Goal: Task Accomplishment & Management: Manage account settings

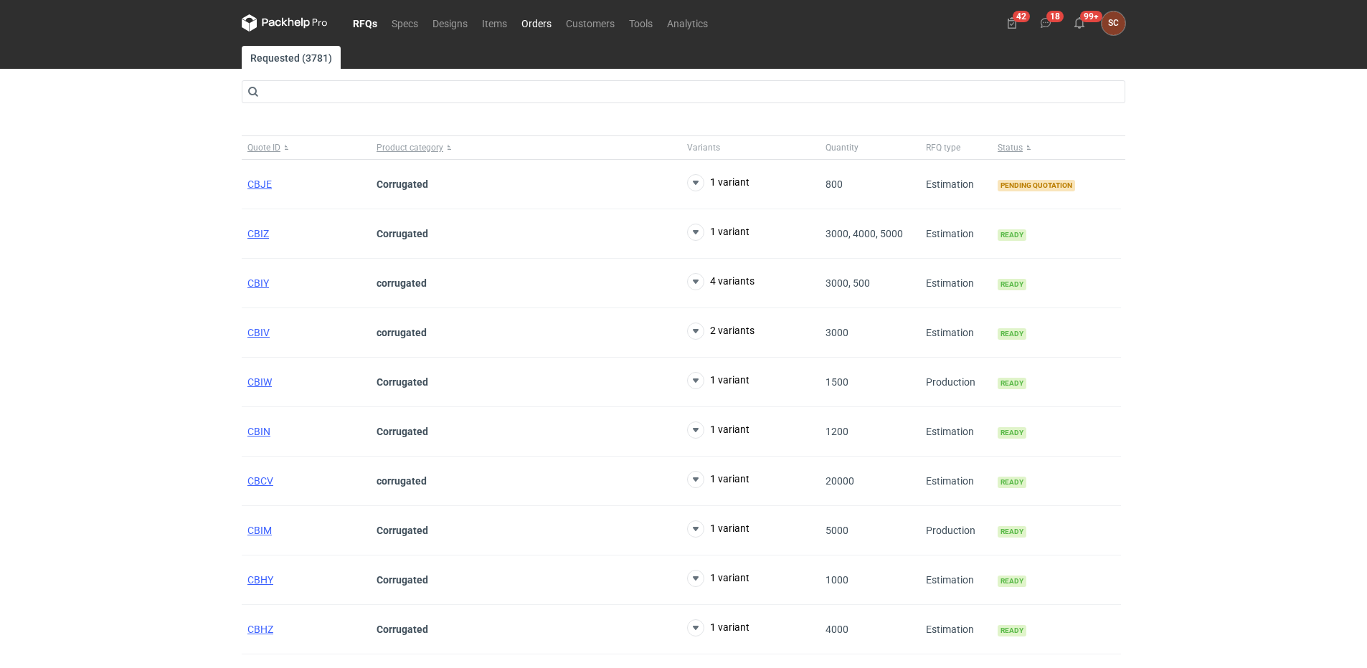
click at [543, 24] on link "Orders" at bounding box center [536, 22] width 44 height 17
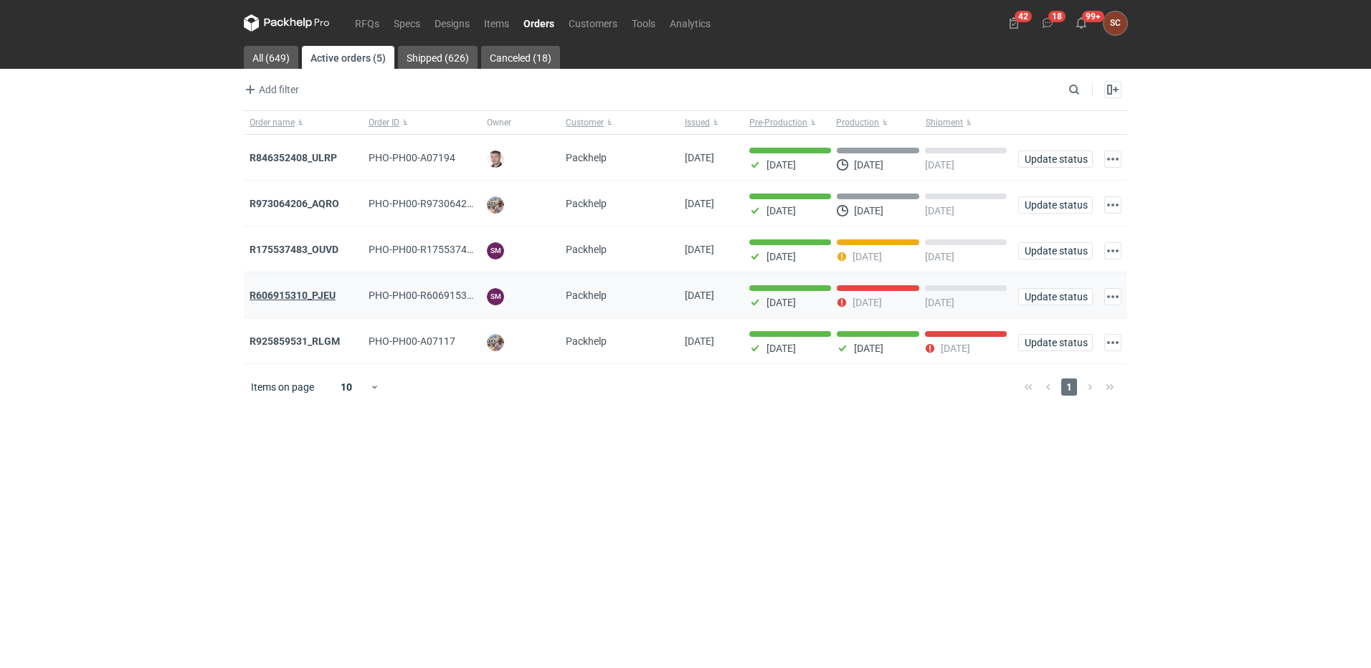
click at [313, 295] on strong "R606915310_PJEU" at bounding box center [293, 295] width 86 height 11
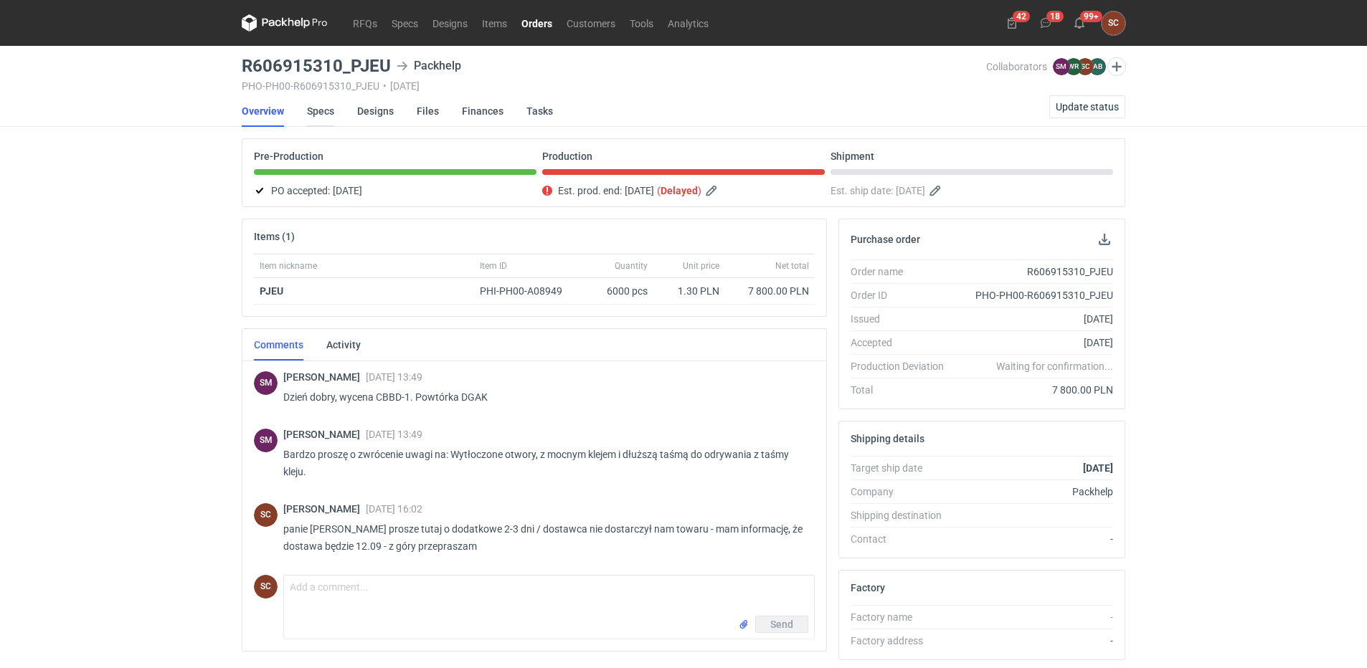
click at [329, 110] on link "Specs" at bounding box center [320, 111] width 27 height 32
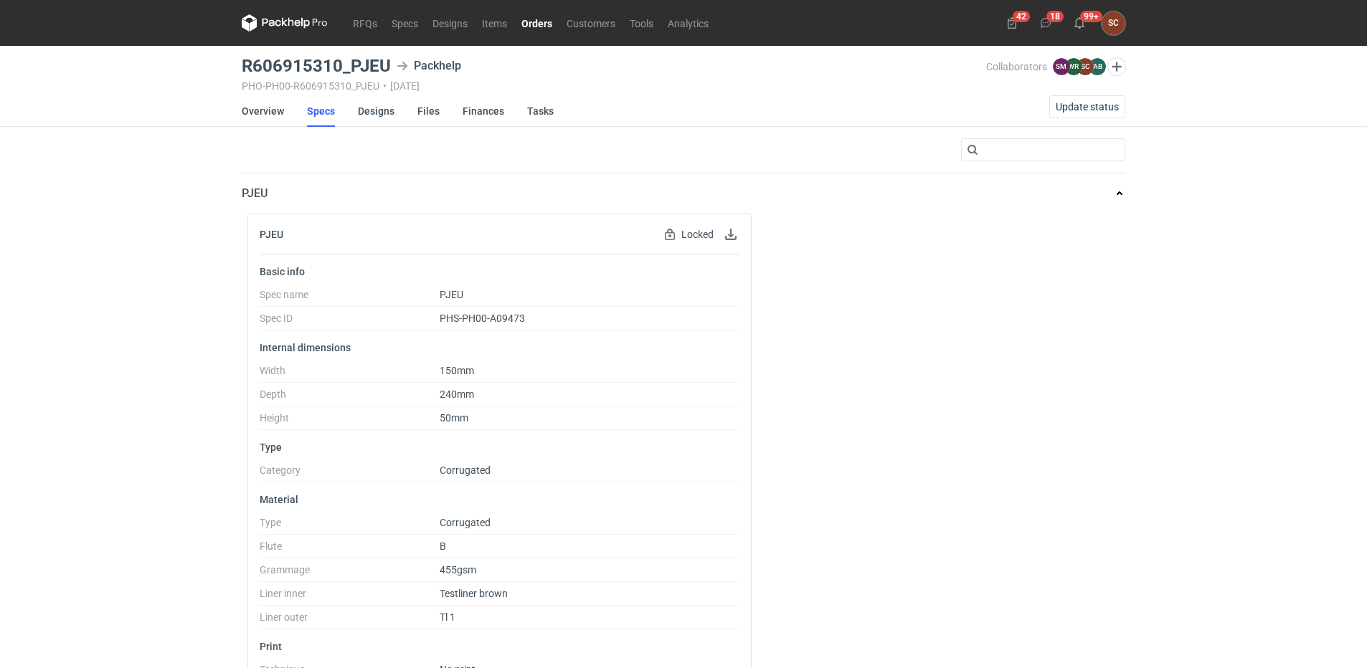
click at [188, 265] on div "RFQs Specs Designs Items Orders Customers Tools Analytics 42 18 99+ SC Sylwia C…" at bounding box center [683, 334] width 1367 height 668
click at [361, 21] on link "RFQs" at bounding box center [365, 22] width 39 height 17
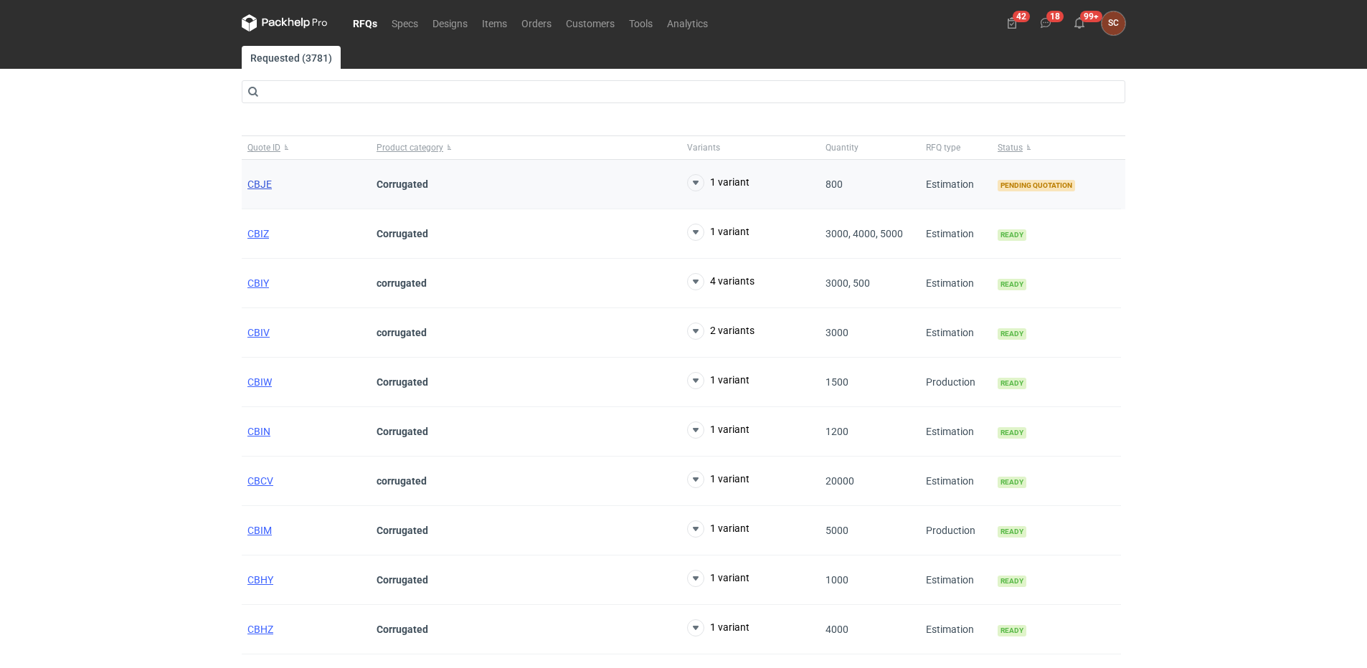
click at [258, 179] on span "CBJE" at bounding box center [259, 184] width 24 height 11
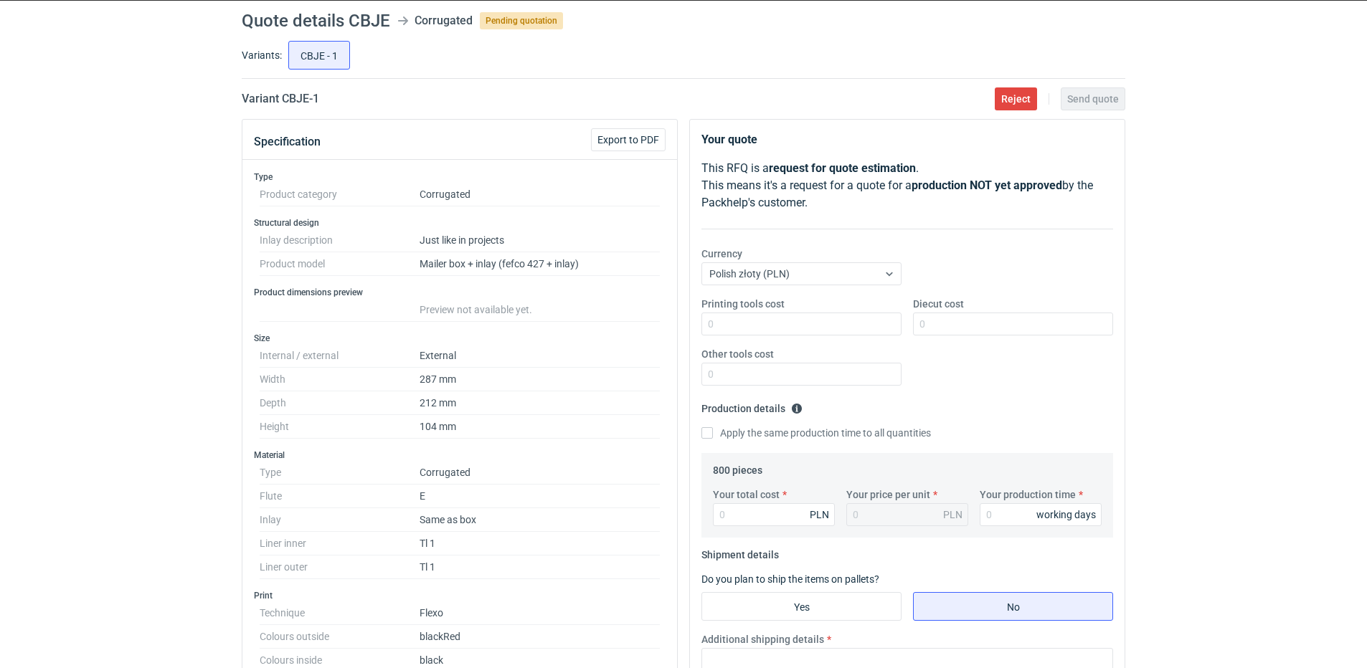
scroll to position [143, 0]
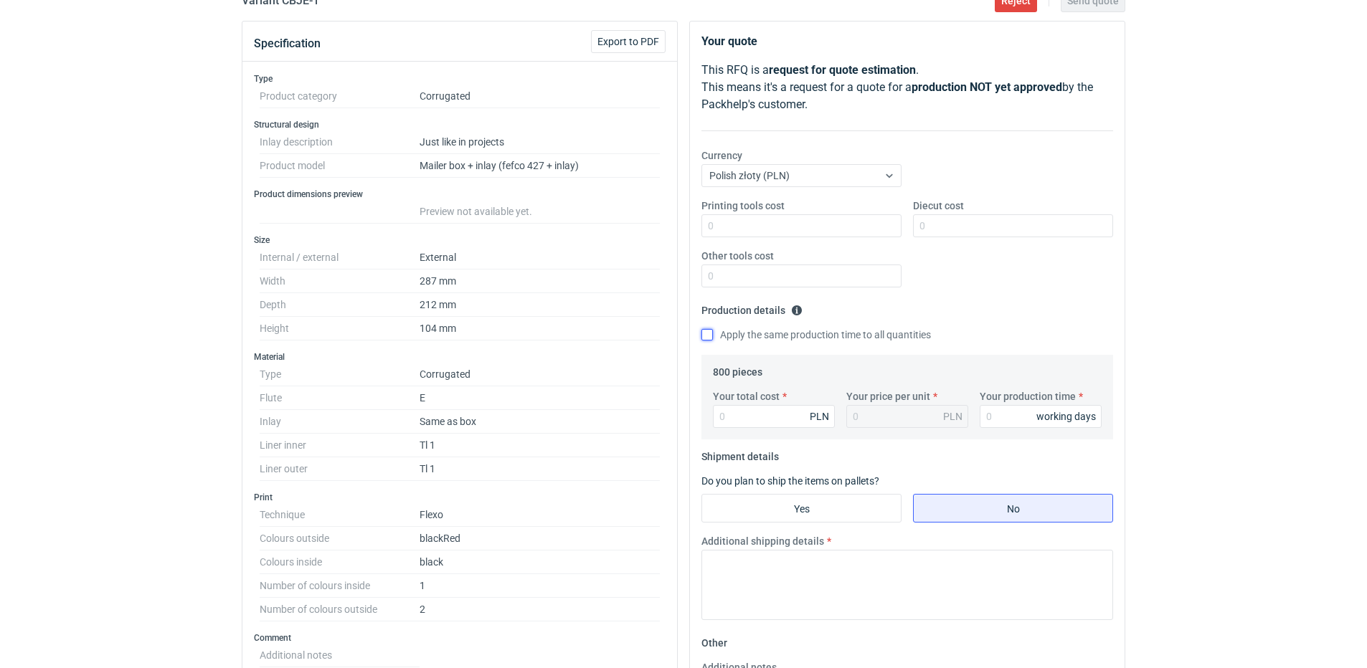
click at [709, 334] on input "Apply the same production time to all quantities" at bounding box center [706, 334] width 11 height 11
checkbox input "true"
click at [1026, 415] on input "Your production time" at bounding box center [1041, 416] width 122 height 23
type input "15"
click at [771, 421] on input "Your total cost" at bounding box center [774, 416] width 122 height 23
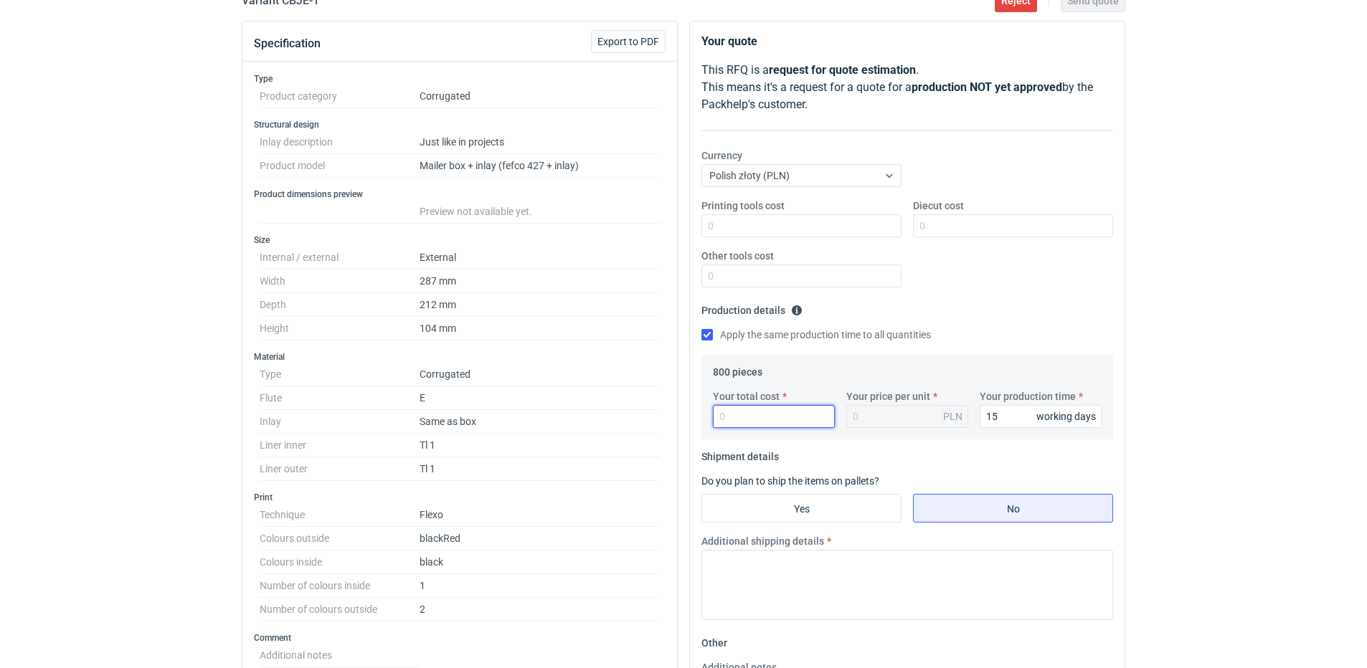
click at [757, 412] on input "Your total cost" at bounding box center [774, 416] width 122 height 23
type input "3040"
type input "3.8"
type input "3040"
click at [792, 508] on input "Yes" at bounding box center [801, 508] width 199 height 27
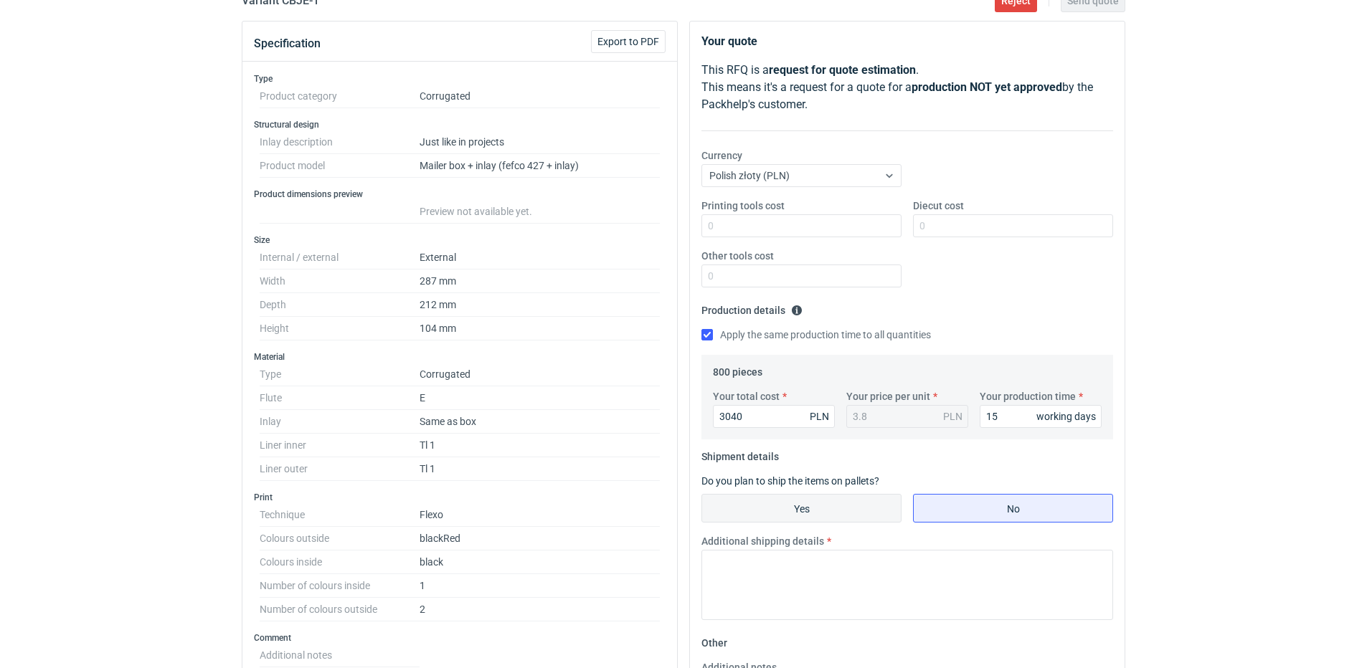
radio input "true"
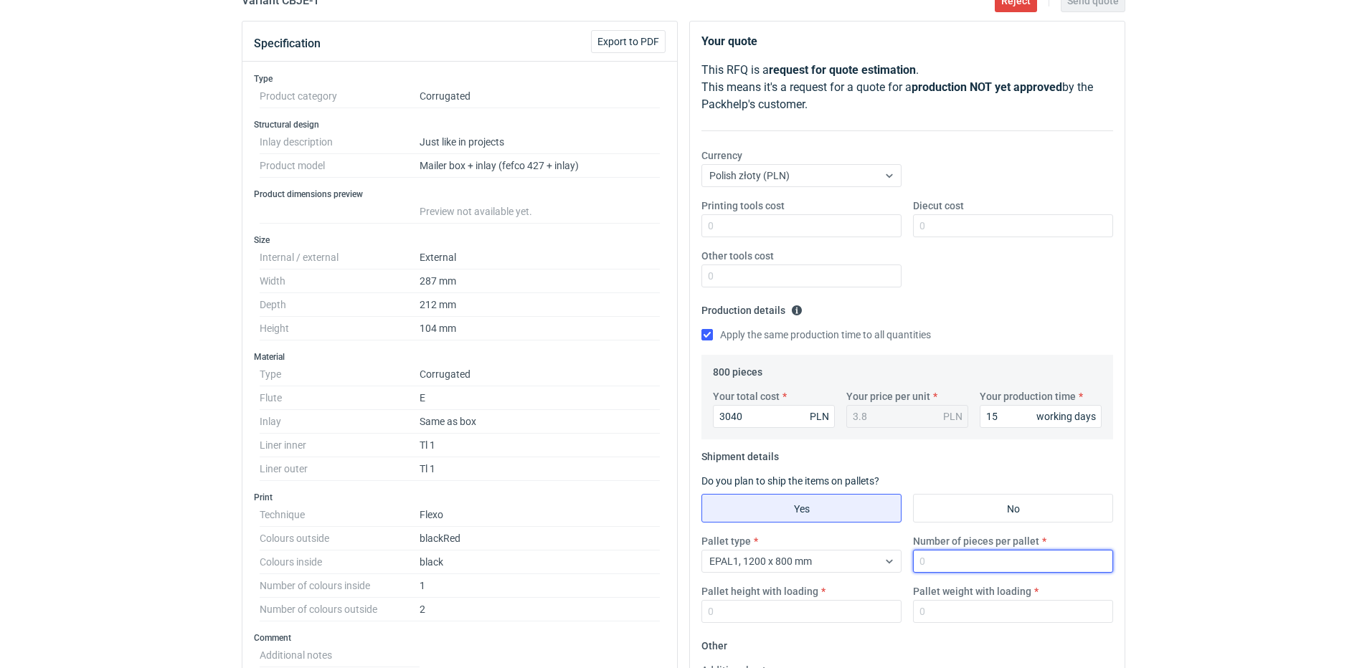
click at [978, 555] on input "Number of pieces per pallet" at bounding box center [1013, 561] width 200 height 23
type input "800"
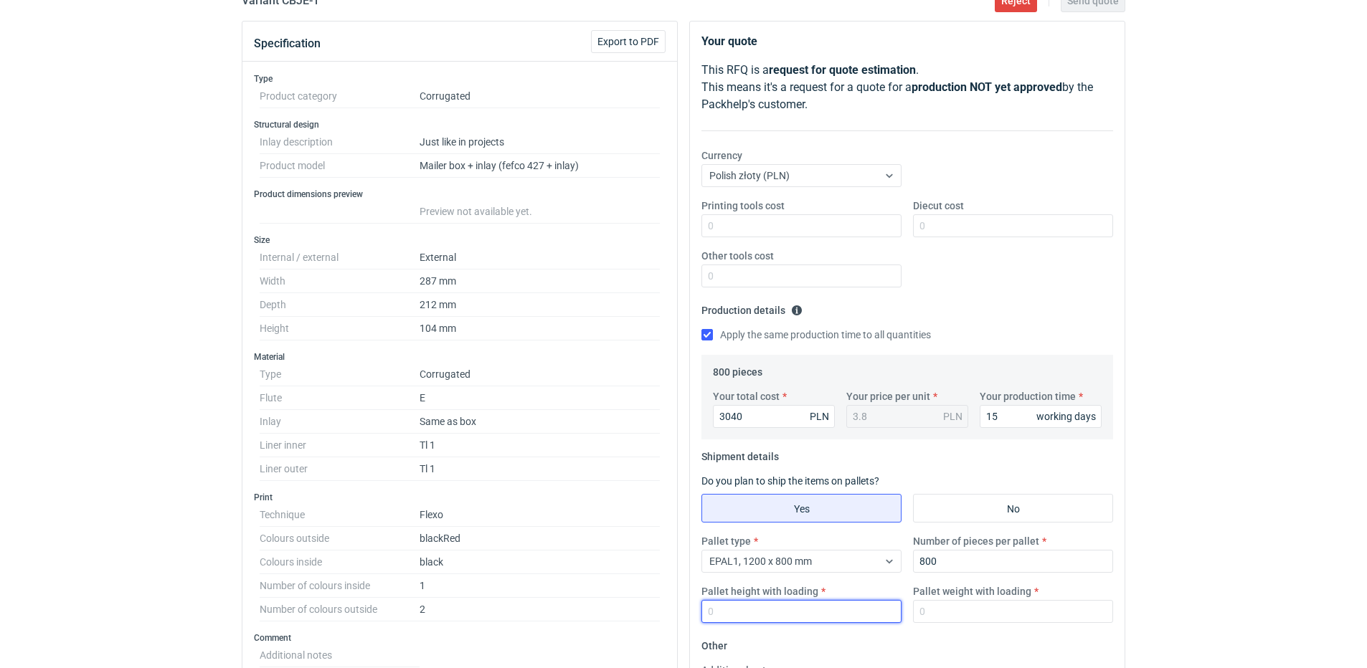
click at [823, 610] on input "Pallet height with loading" at bounding box center [801, 611] width 200 height 23
click at [970, 618] on input "Pallet weight with loading" at bounding box center [1013, 611] width 200 height 23
drag, startPoint x: 797, startPoint y: 611, endPoint x: 488, endPoint y: 630, distance: 309.0
click at [489, 629] on div "Specification Export to PDF Type Product category Corrugated Structural design …" at bounding box center [683, 610] width 895 height 1179
type input "1800"
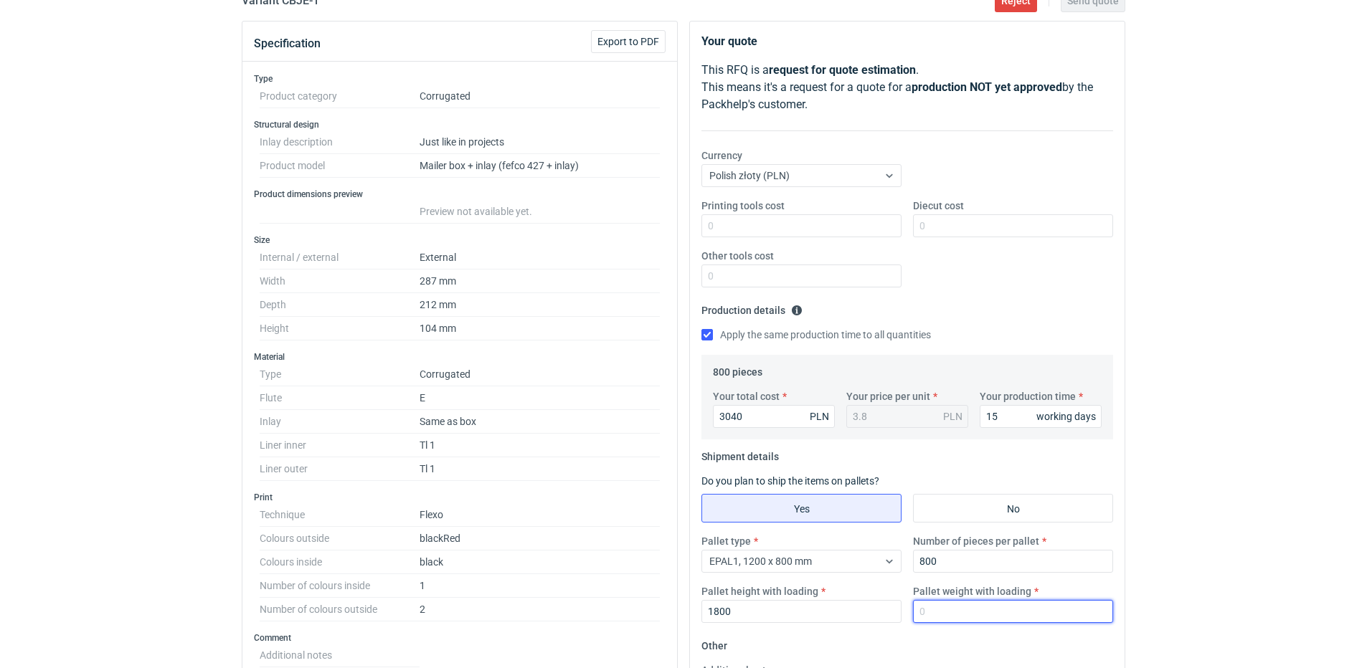
click at [958, 612] on input "Pallet weight with loading" at bounding box center [1013, 611] width 200 height 23
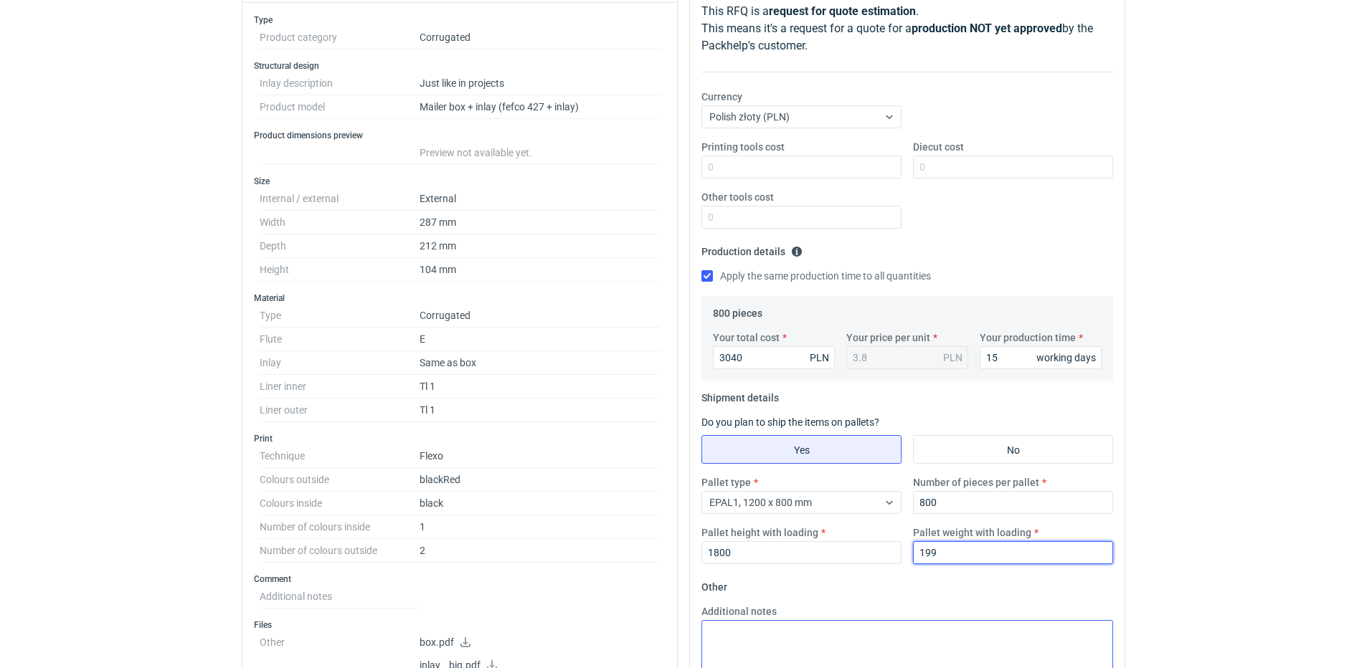
scroll to position [287, 0]
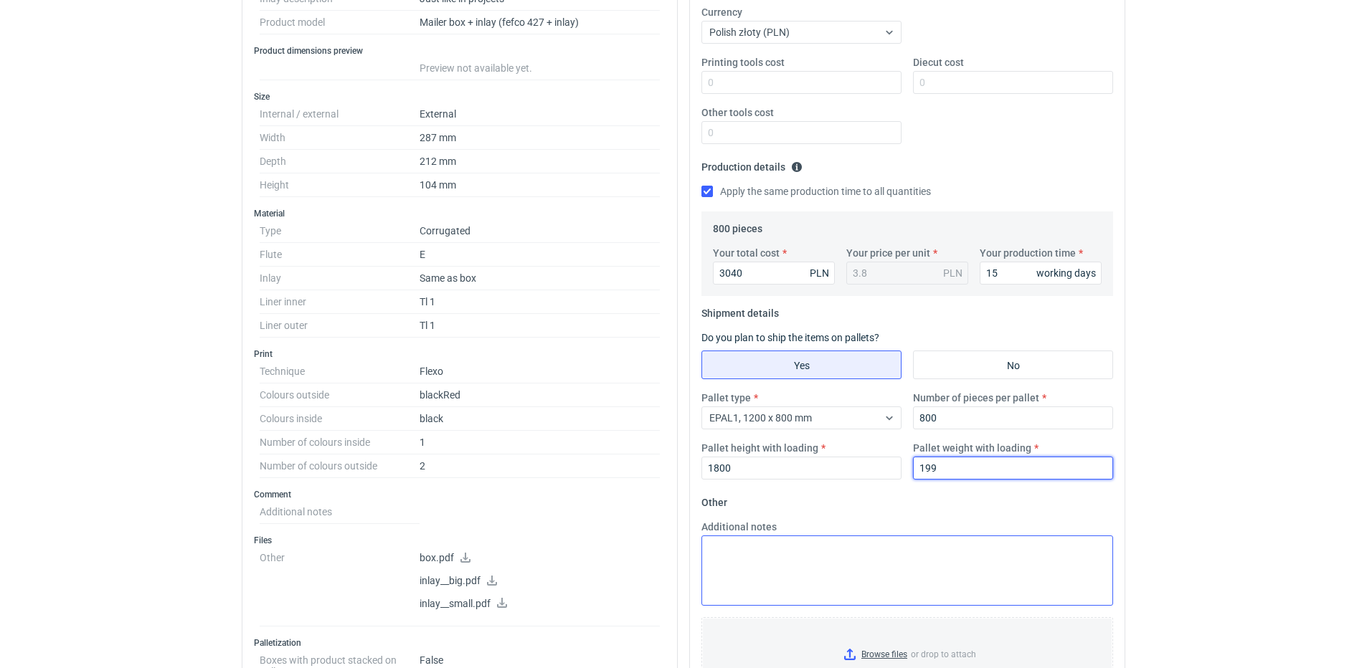
type input "199"
click at [856, 556] on textarea "Additional notes" at bounding box center [907, 571] width 412 height 70
paste textarea "Wkładki osobno 1200x800 Zmiana surowca na E 420B1 KL/KL"
type textarea "Wkładki osobno 1200x800 Zmiana surowca na E 420B1 KL/KL"
drag, startPoint x: 967, startPoint y: 470, endPoint x: 837, endPoint y: 470, distance: 129.8
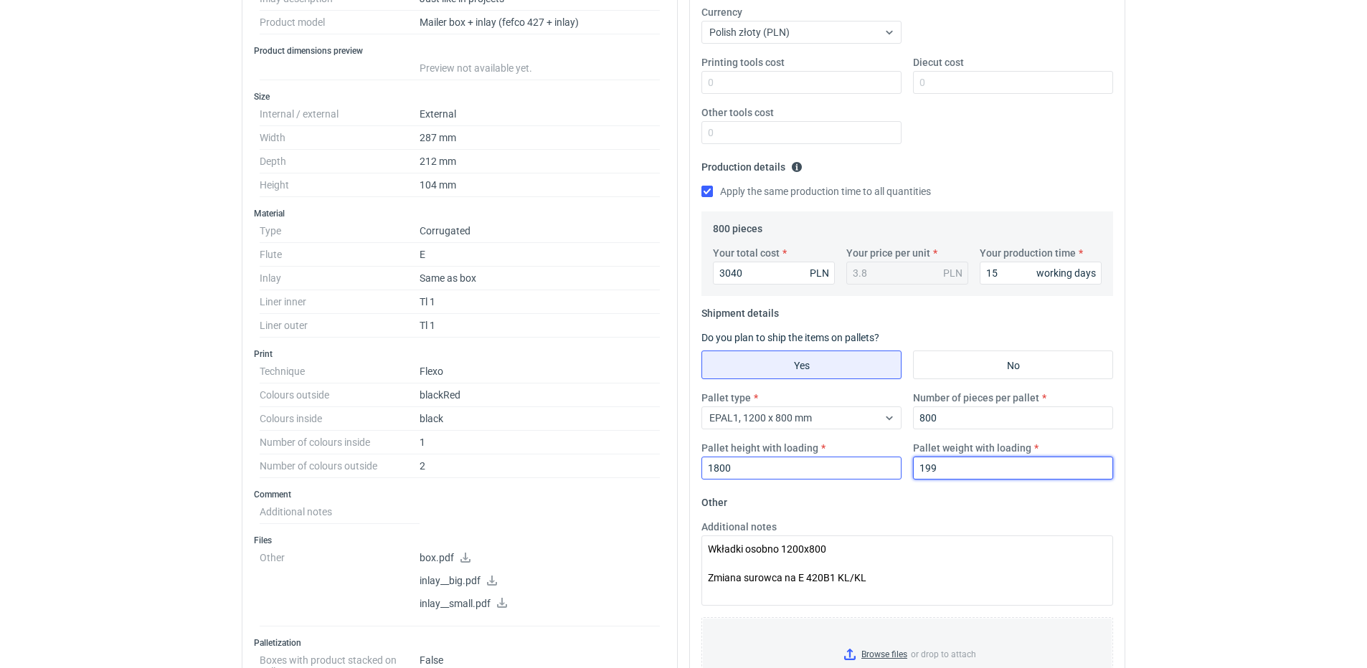
click at [837, 470] on div "Pallet type EPAL1, 1200 x 800 mm Number of pieces per pallet 800 Pallet height …" at bounding box center [907, 441] width 423 height 100
type input "200"
click at [953, 510] on fieldset "Other Additional notes Wkładki osobno 1200x800 Zmiana surowca na E 420B1 KL/KL …" at bounding box center [907, 597] width 412 height 212
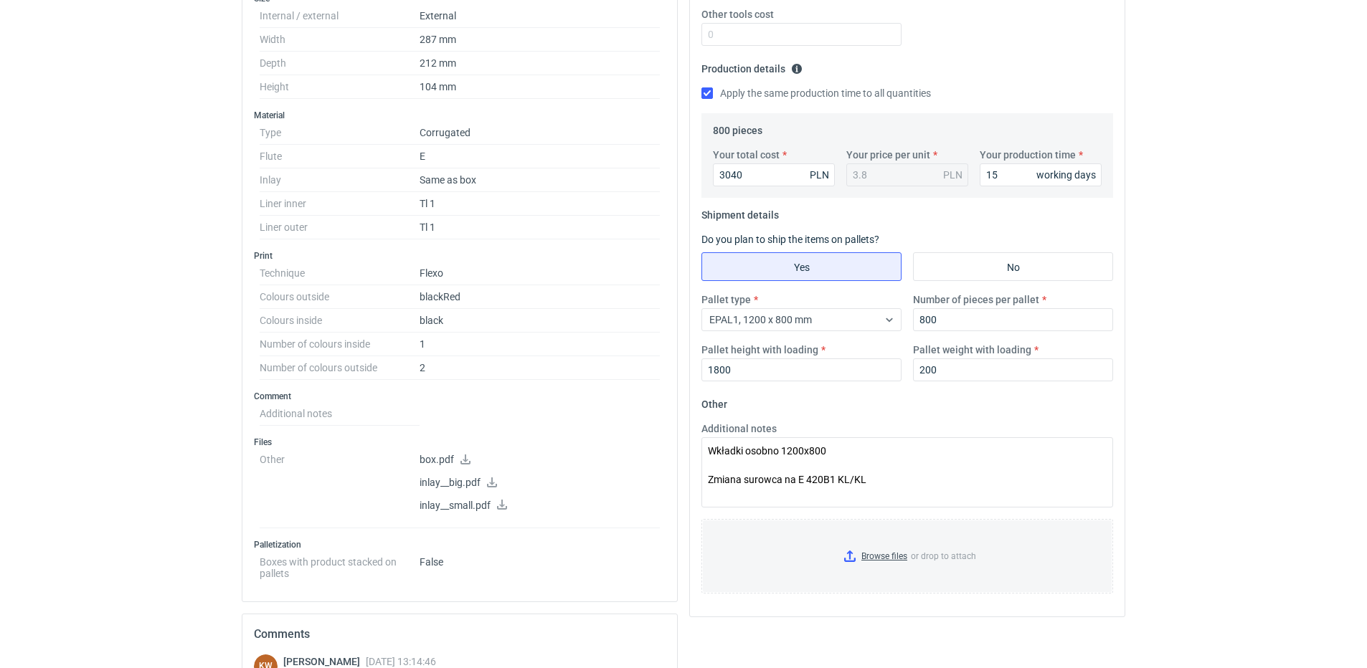
scroll to position [574, 0]
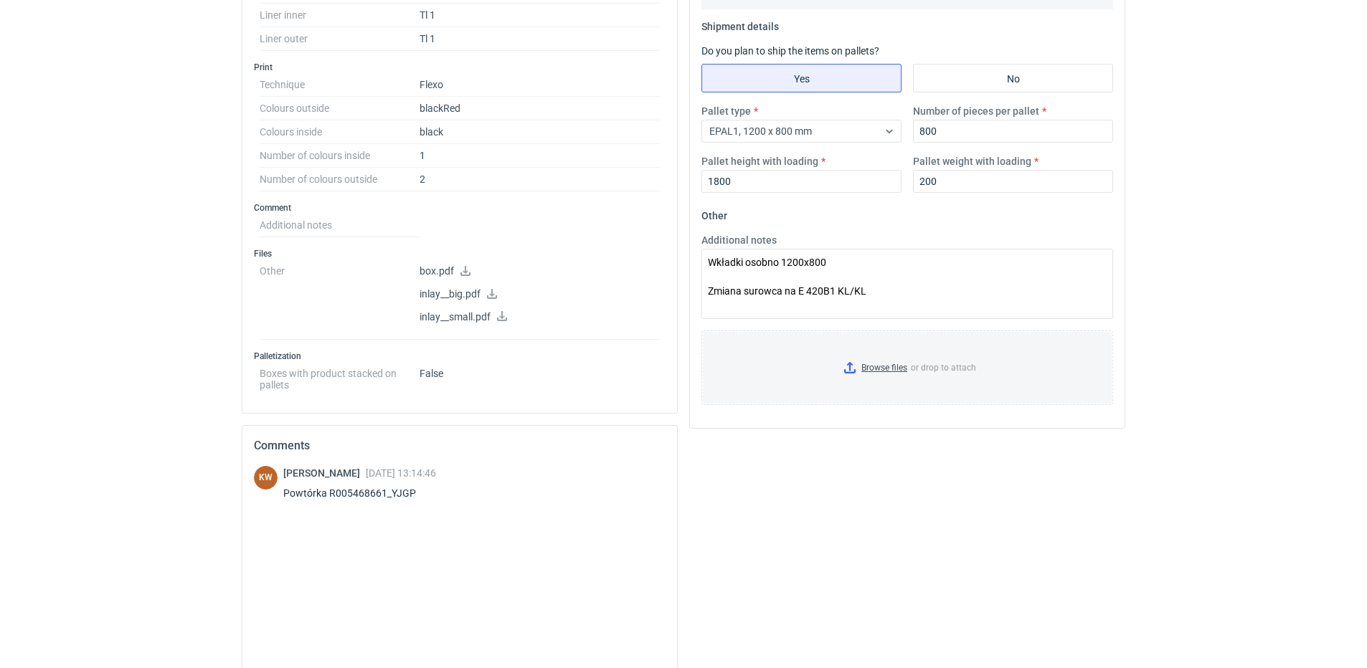
click at [885, 503] on div "Your quote This RFQ is a request for quote estimation . This means it's a reque…" at bounding box center [908, 179] width 448 height 1179
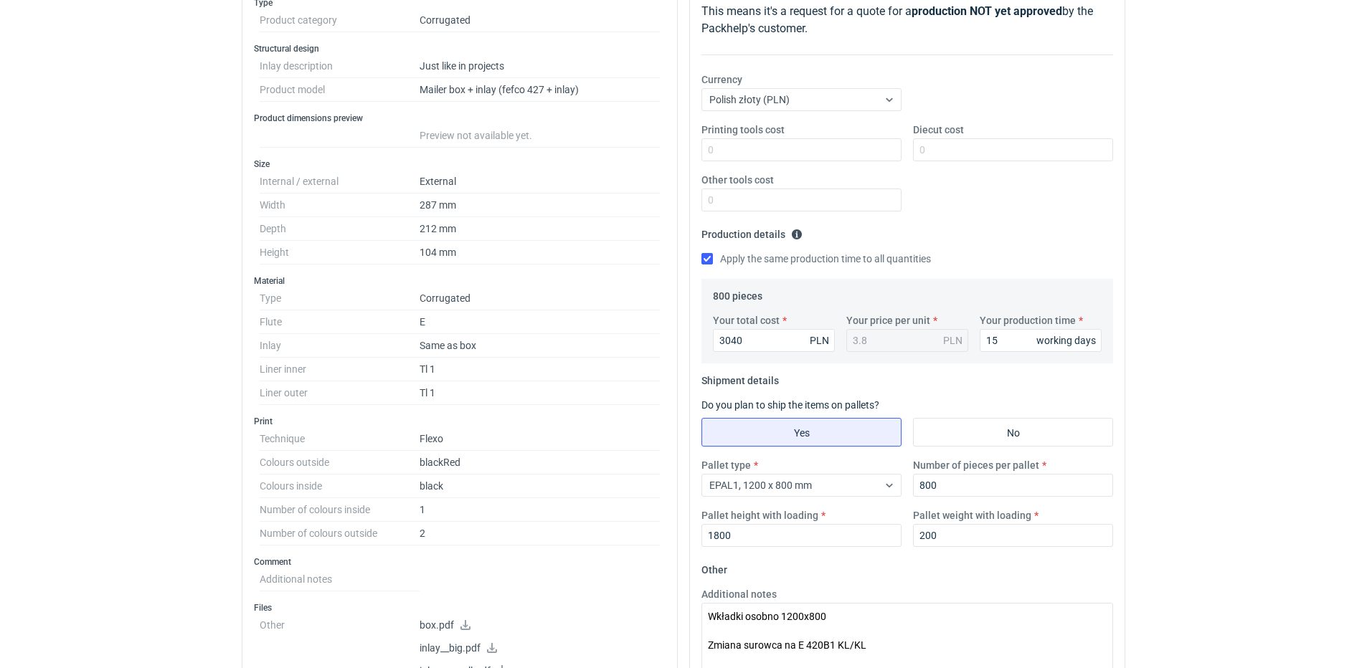
scroll to position [215, 0]
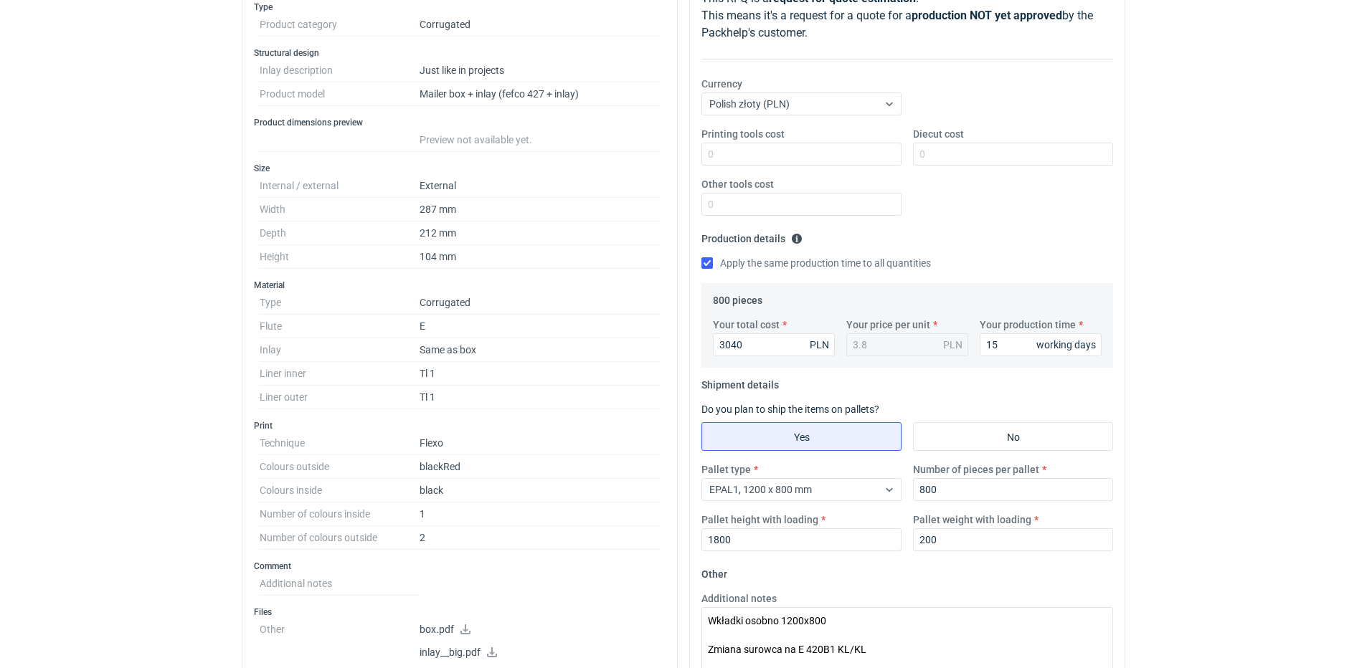
click at [1003, 225] on div "Printing tools cost Diecut cost Other tools cost" at bounding box center [907, 177] width 423 height 100
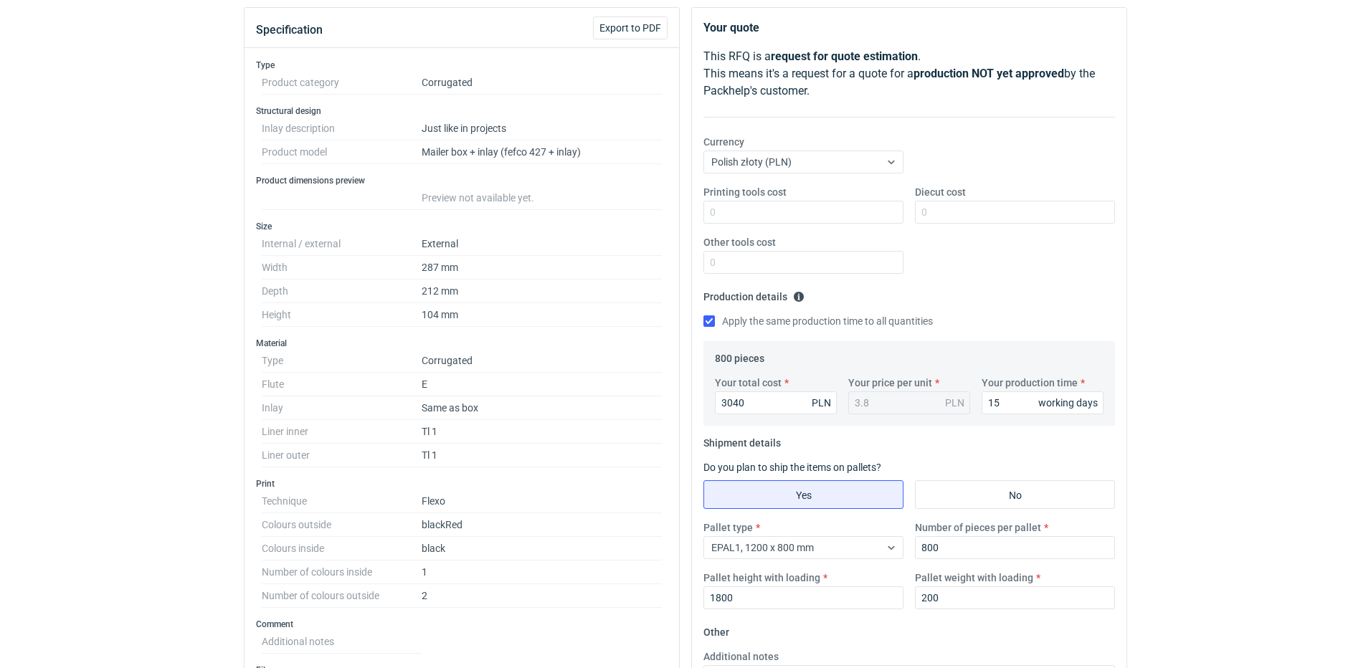
scroll to position [0, 0]
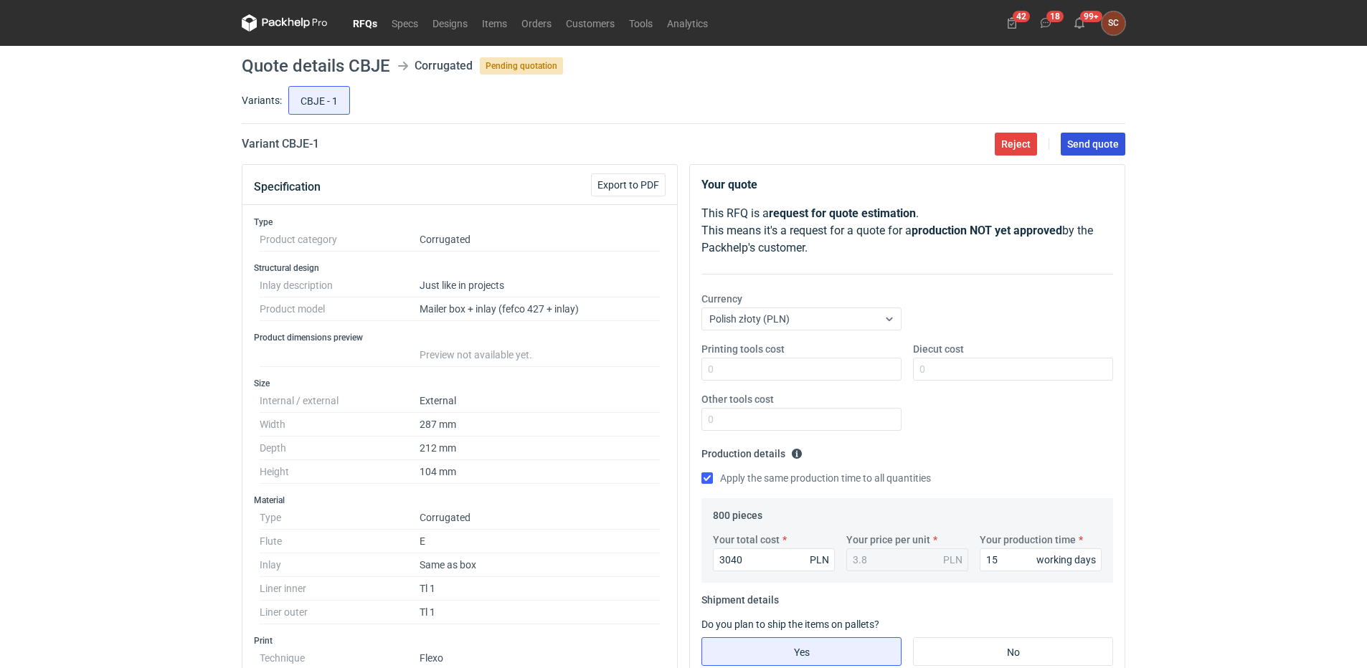
click at [1087, 139] on span "Send quote" at bounding box center [1093, 144] width 52 height 10
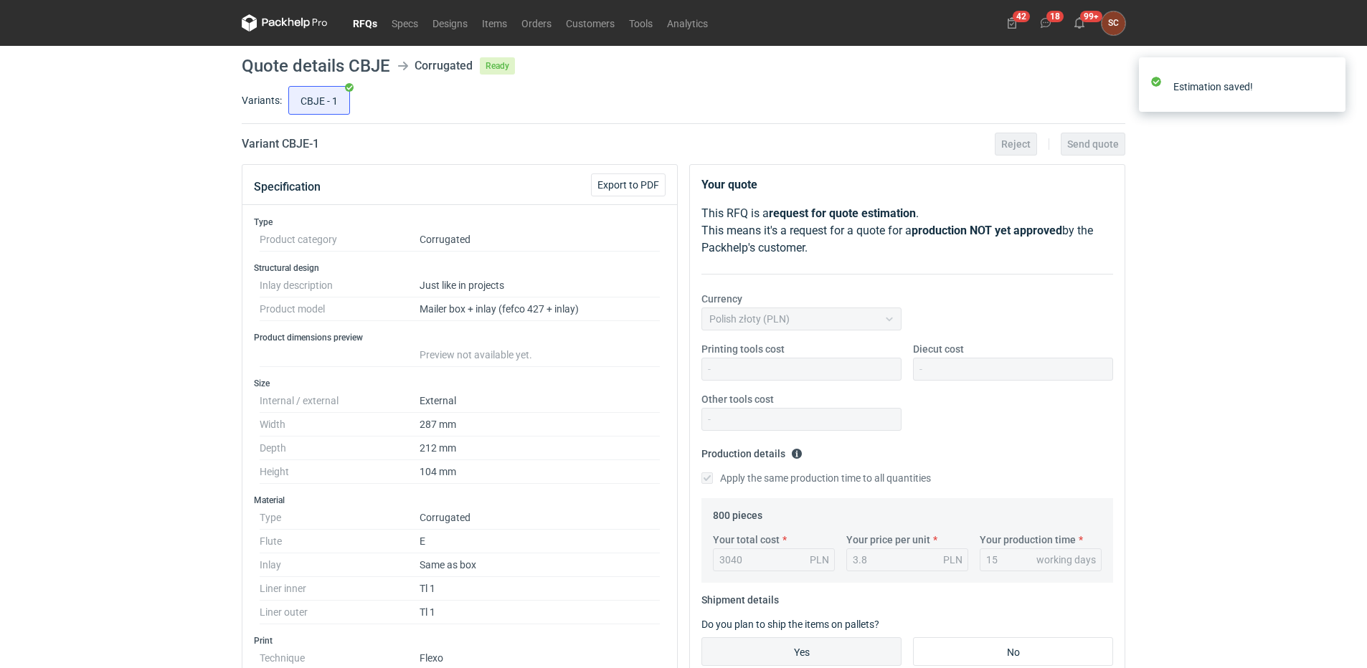
click at [353, 22] on link "RFQs" at bounding box center [365, 22] width 39 height 17
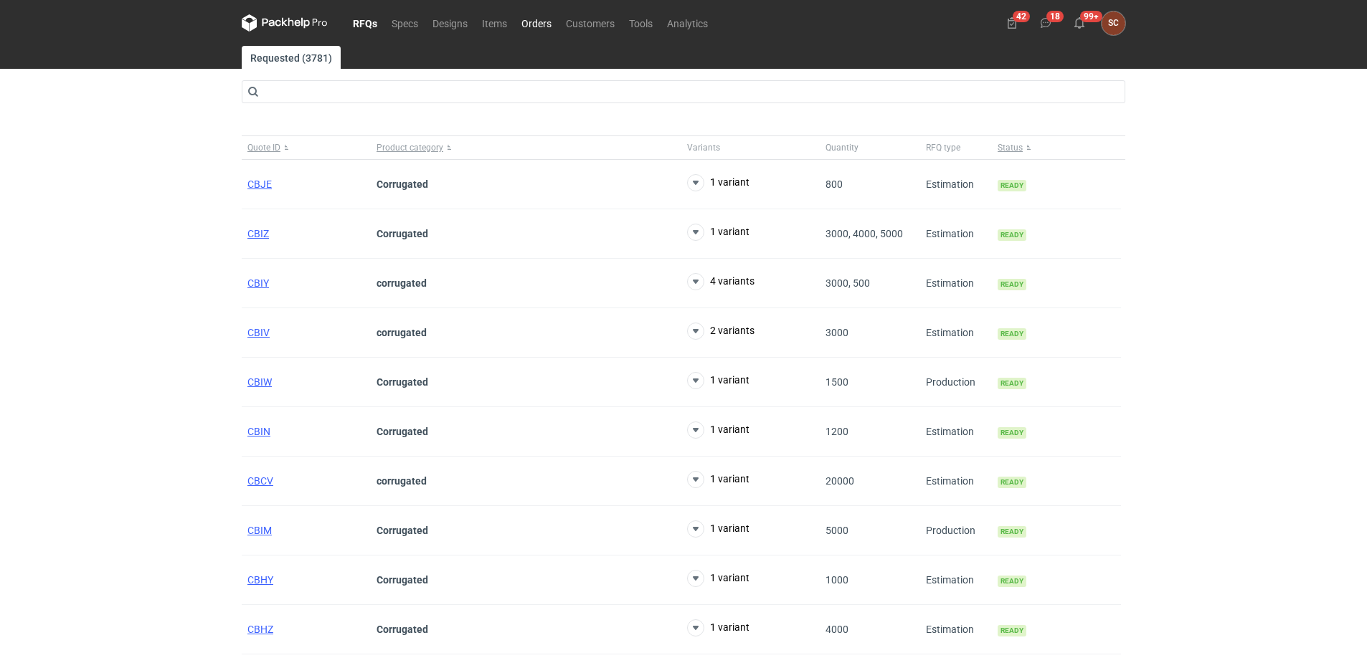
click at [539, 20] on link "Orders" at bounding box center [536, 22] width 44 height 17
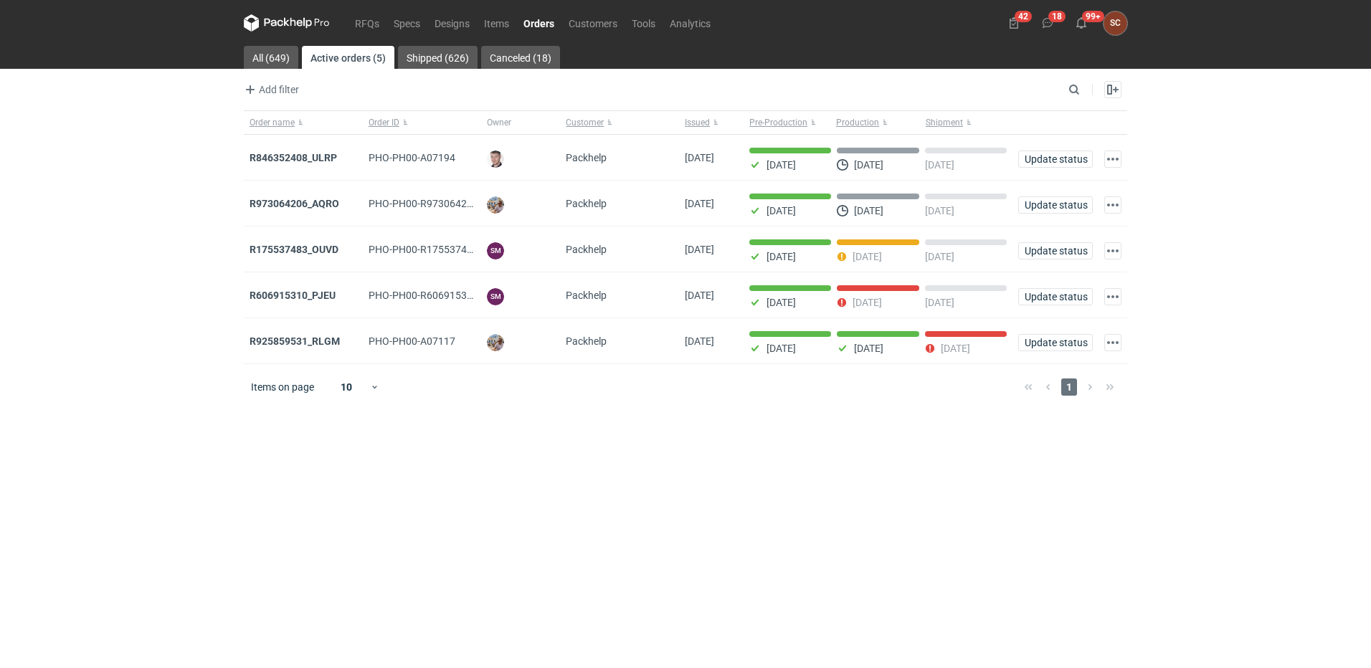
click at [852, 467] on main "All (649) Active orders (5) Shipped (626) Canceled (18) Add filter Owner first …" at bounding box center [685, 357] width 895 height 623
click at [544, 19] on link "Orders" at bounding box center [538, 22] width 45 height 17
click at [490, 20] on link "Items" at bounding box center [496, 22] width 39 height 17
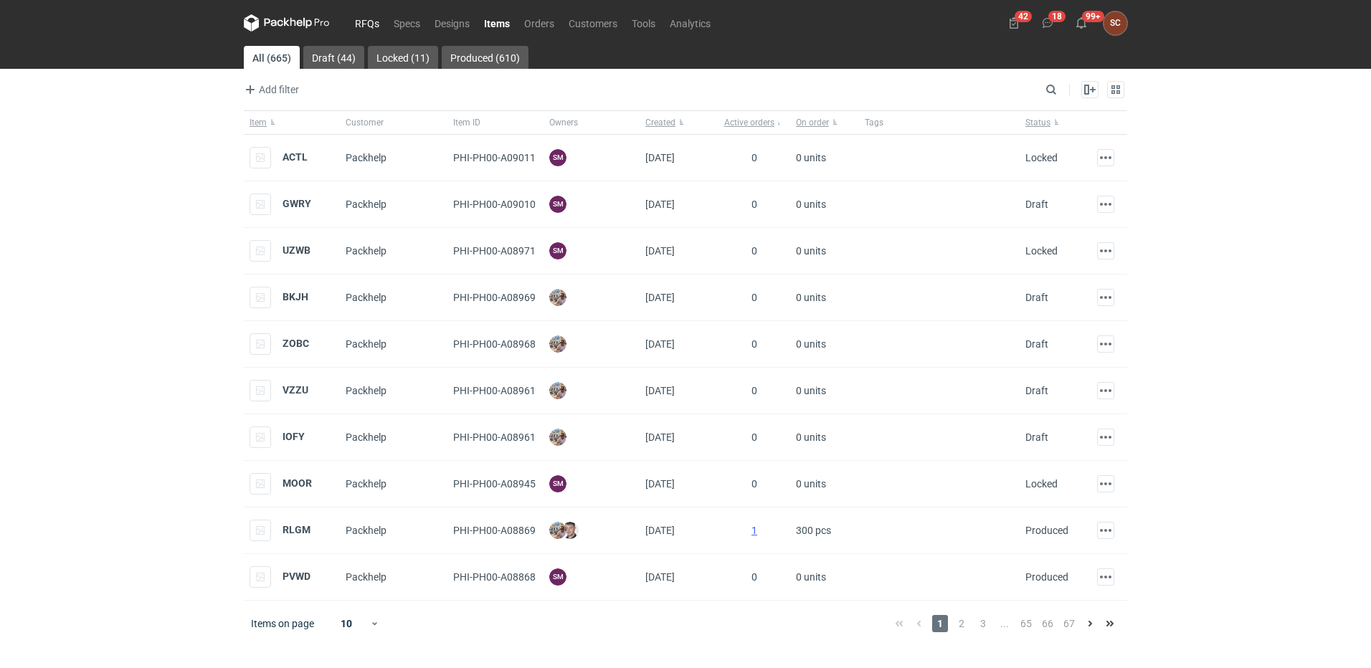
click at [369, 21] on link "RFQs" at bounding box center [367, 22] width 39 height 17
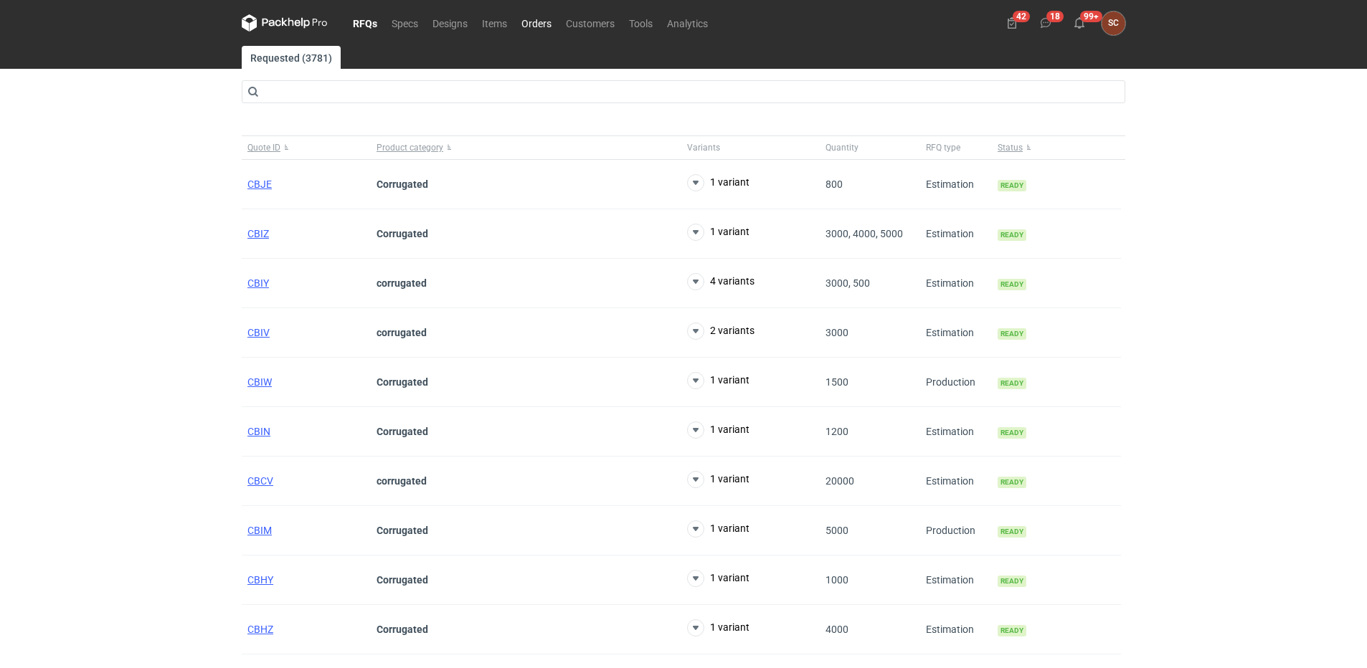
click at [544, 23] on link "Orders" at bounding box center [536, 22] width 44 height 17
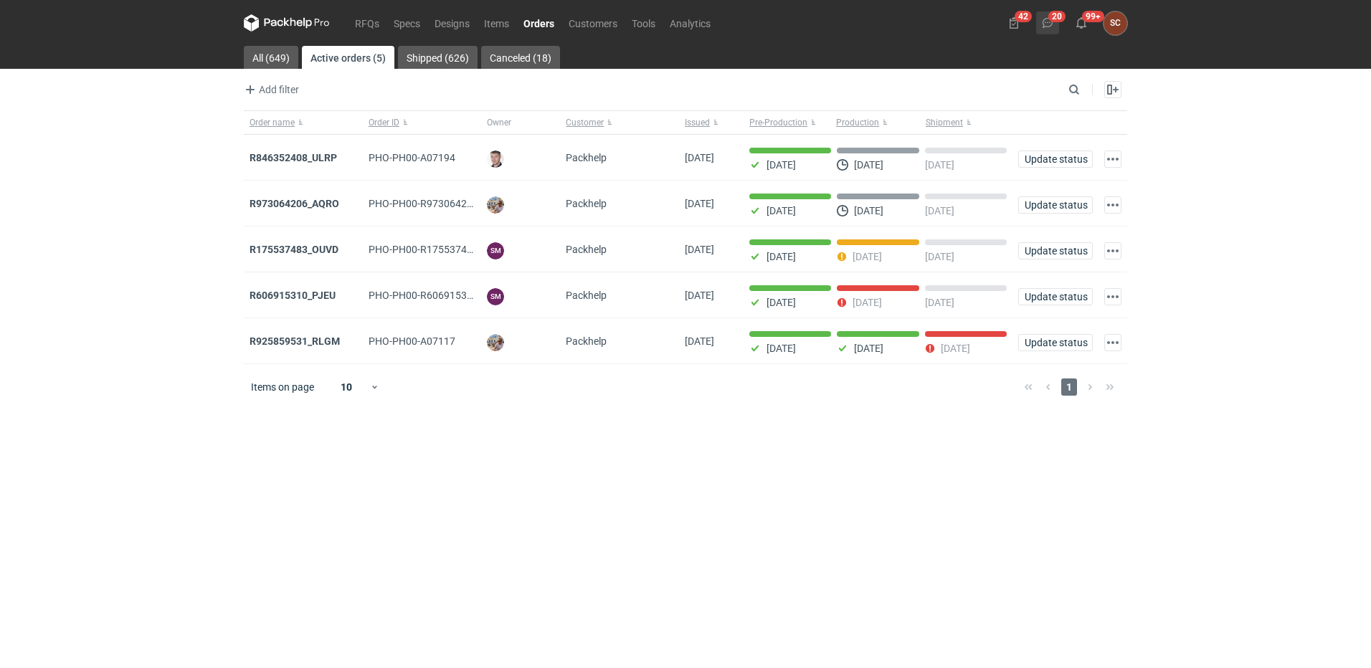
click at [1054, 19] on button "20" at bounding box center [1047, 22] width 23 height 23
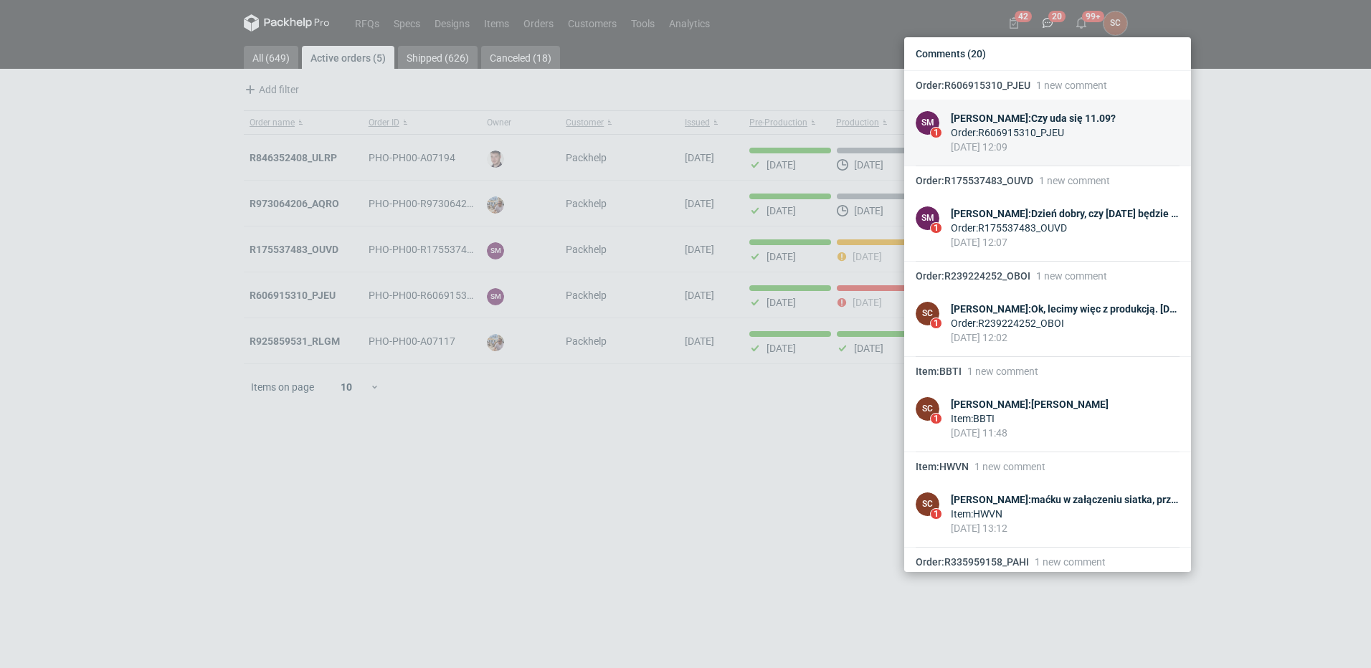
click at [1066, 105] on link "SM 1 Sebastian Markut : Czy uda się 11.09? Order : R606915310_PJEU 10 Sep 2025 …" at bounding box center [1047, 133] width 287 height 67
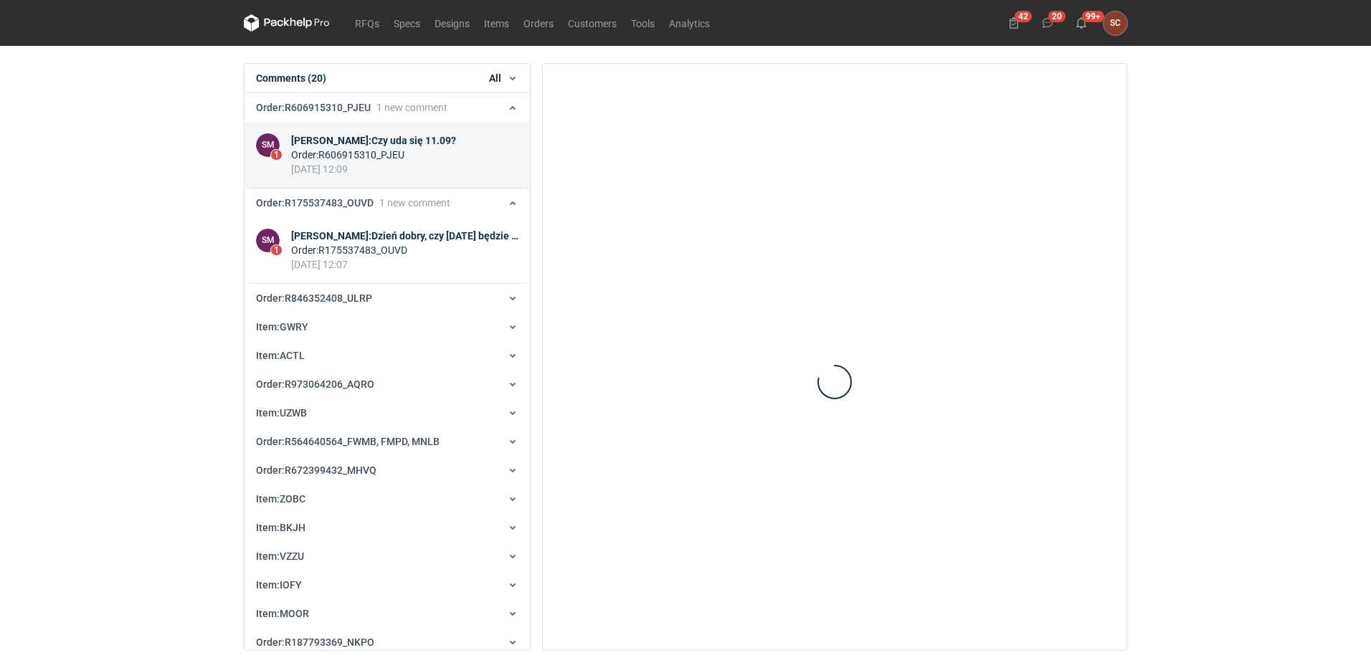
scroll to position [29, 0]
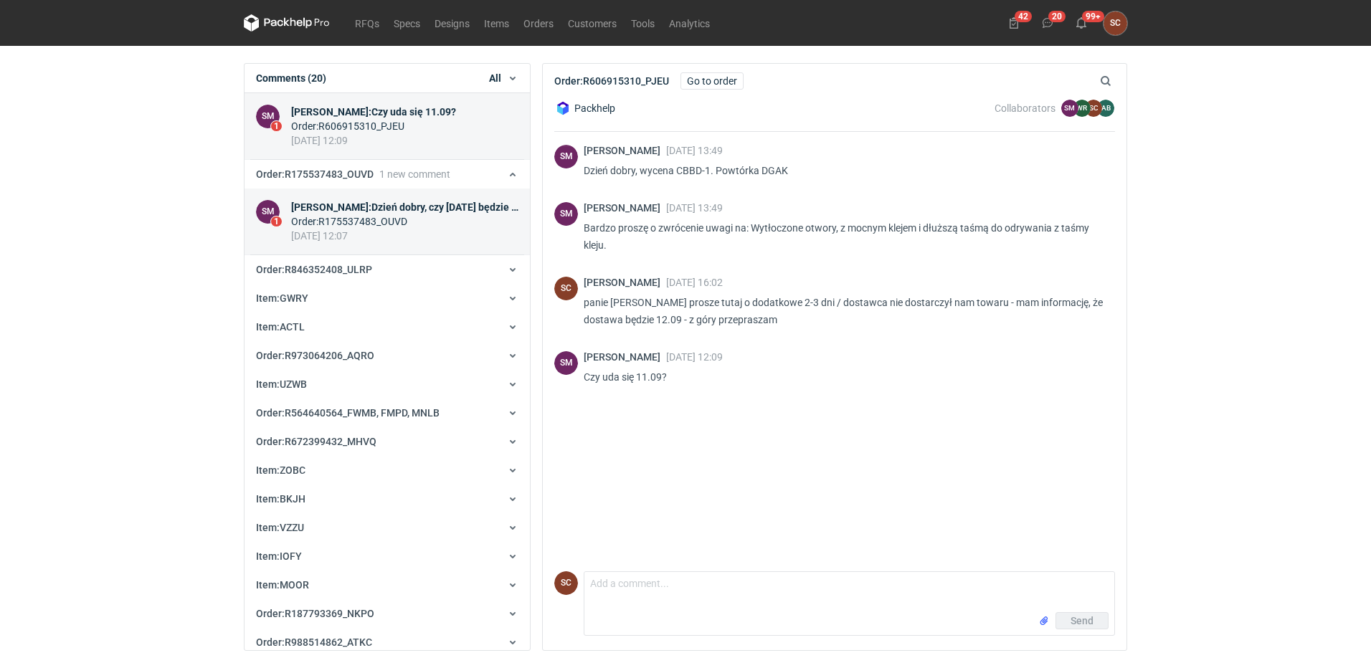
click at [427, 206] on div "Sebastian Markut : Dzień dobry, czy dziś będzie produkcja zgłoszona?" at bounding box center [404, 207] width 227 height 14
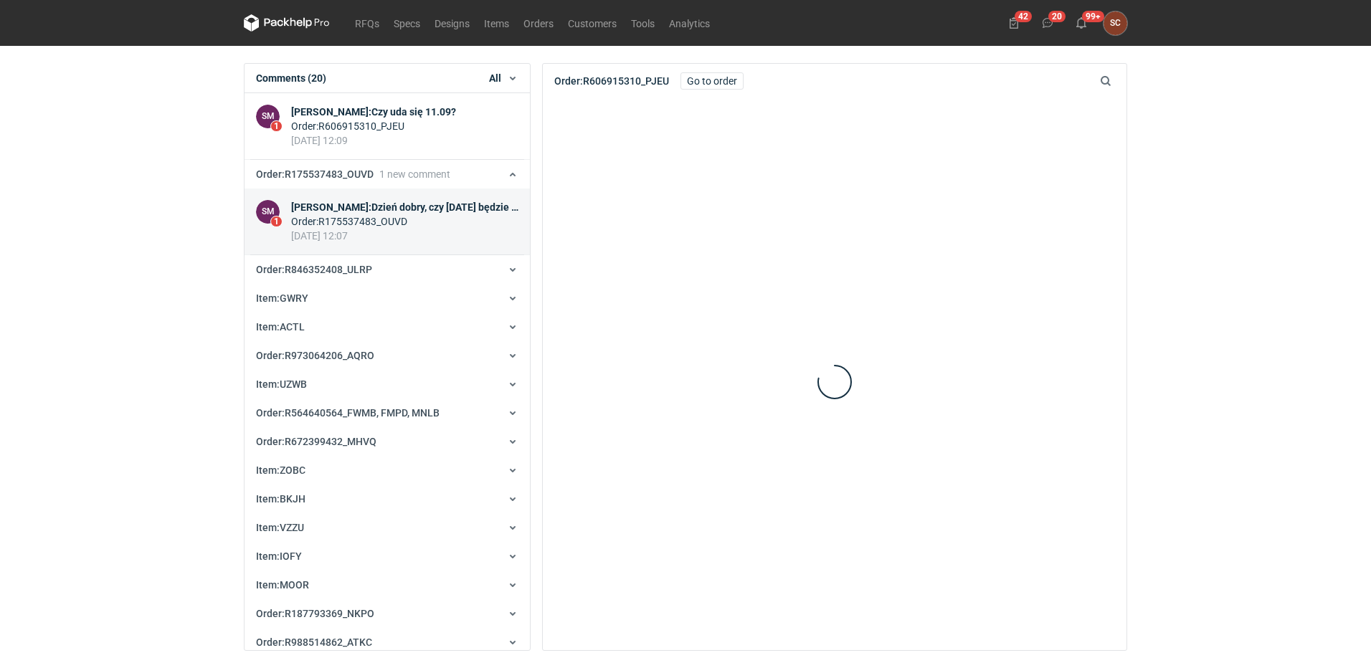
scroll to position [124, 0]
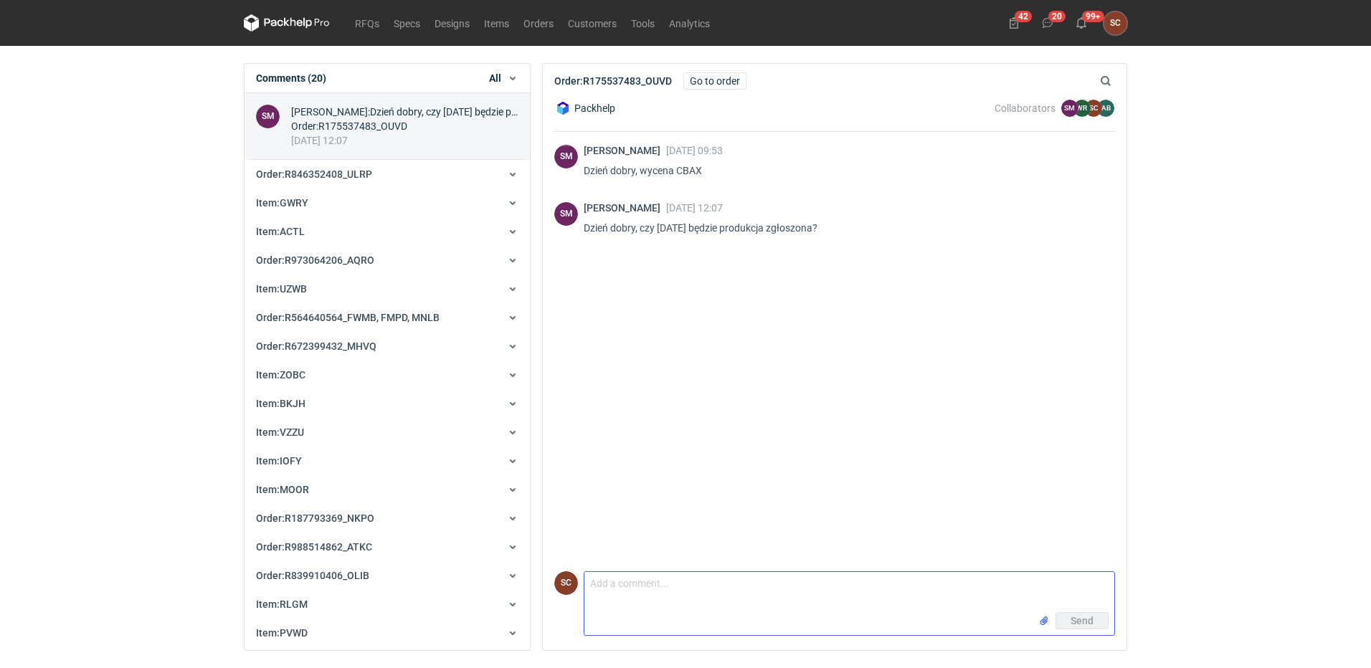
click at [684, 583] on textarea "Comment message" at bounding box center [850, 592] width 530 height 40
drag, startPoint x: 856, startPoint y: 606, endPoint x: 833, endPoint y: 610, distance: 22.5
click at [833, 610] on textarea "Tak, jesteśmy na etapie przygotowania palet do wysy" at bounding box center [850, 592] width 530 height 40
type textarea "Tak, jesteśmy na etapie przygotowania palet do wysyłki"
click at [1082, 621] on span "Send" at bounding box center [1082, 621] width 23 height 10
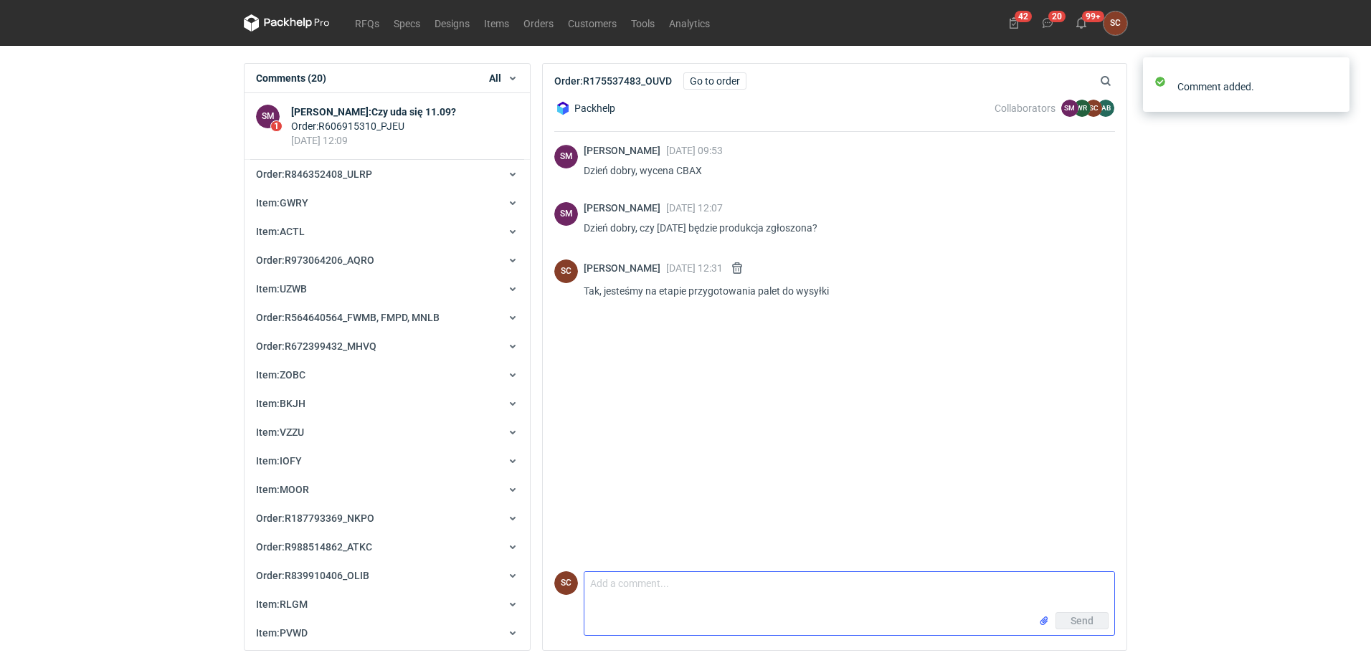
scroll to position [29, 0]
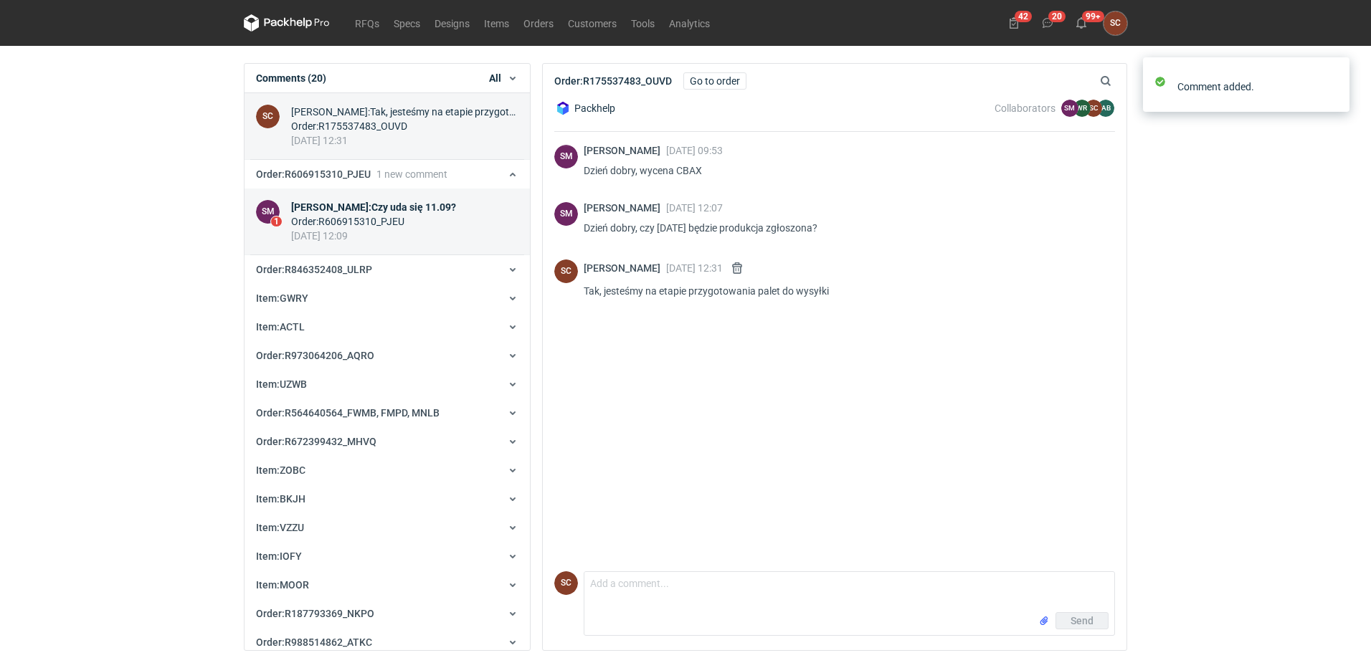
click at [378, 207] on div "Sebastian Markut : Czy uda się 11.09?" at bounding box center [373, 207] width 165 height 14
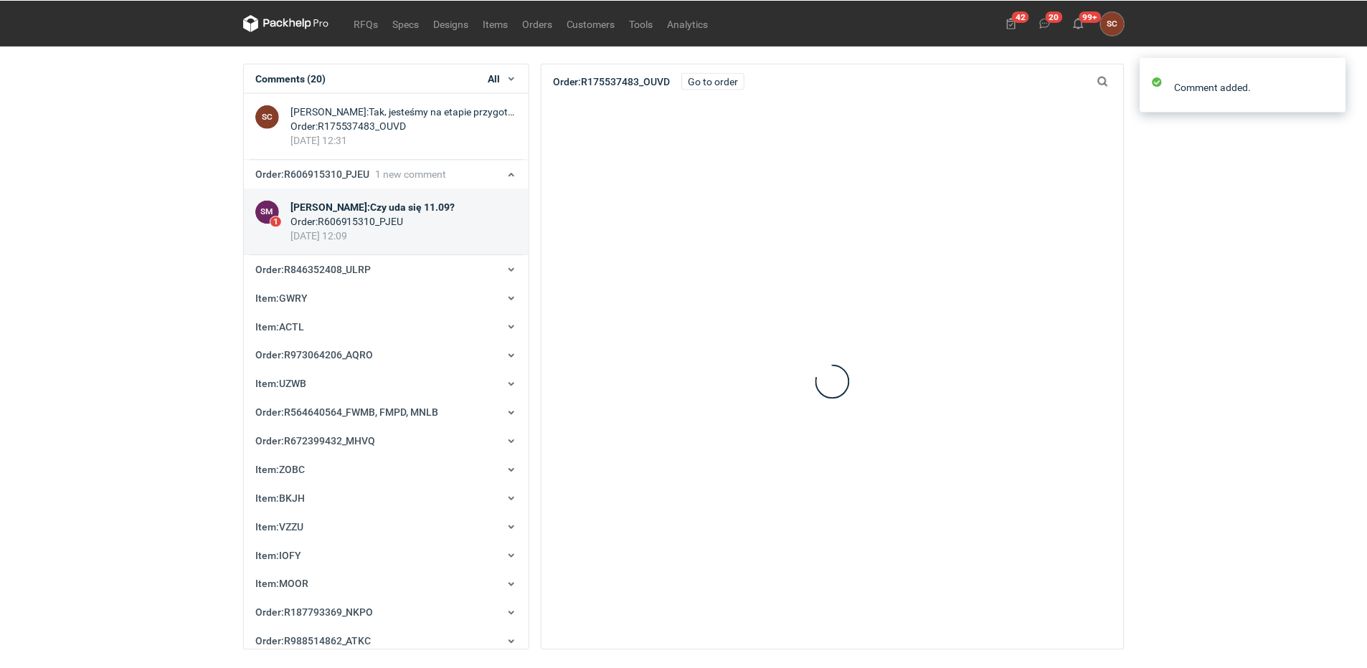
scroll to position [124, 0]
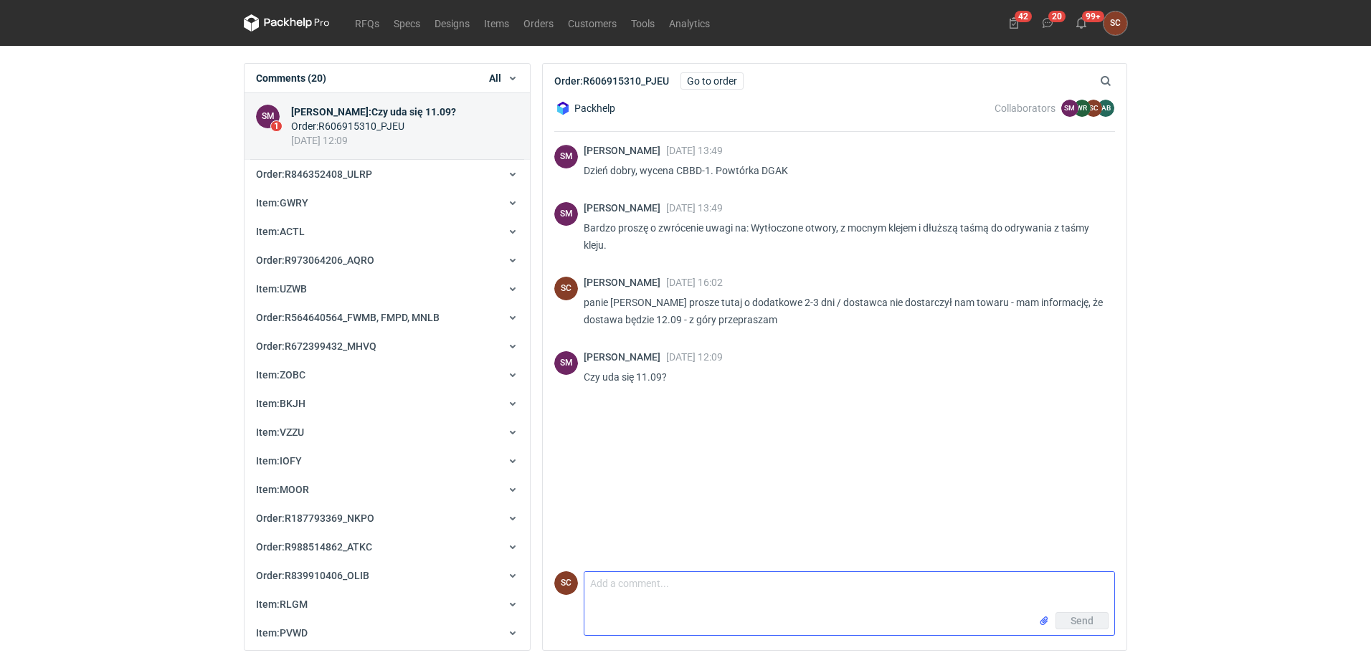
click at [637, 601] on textarea "Comment message" at bounding box center [850, 592] width 530 height 40
type textarea "Tak, dzisiaj dostaję towar - w dniu jutrzejszym realizujemy całość"
click at [1074, 614] on button "Send" at bounding box center [1082, 621] width 53 height 17
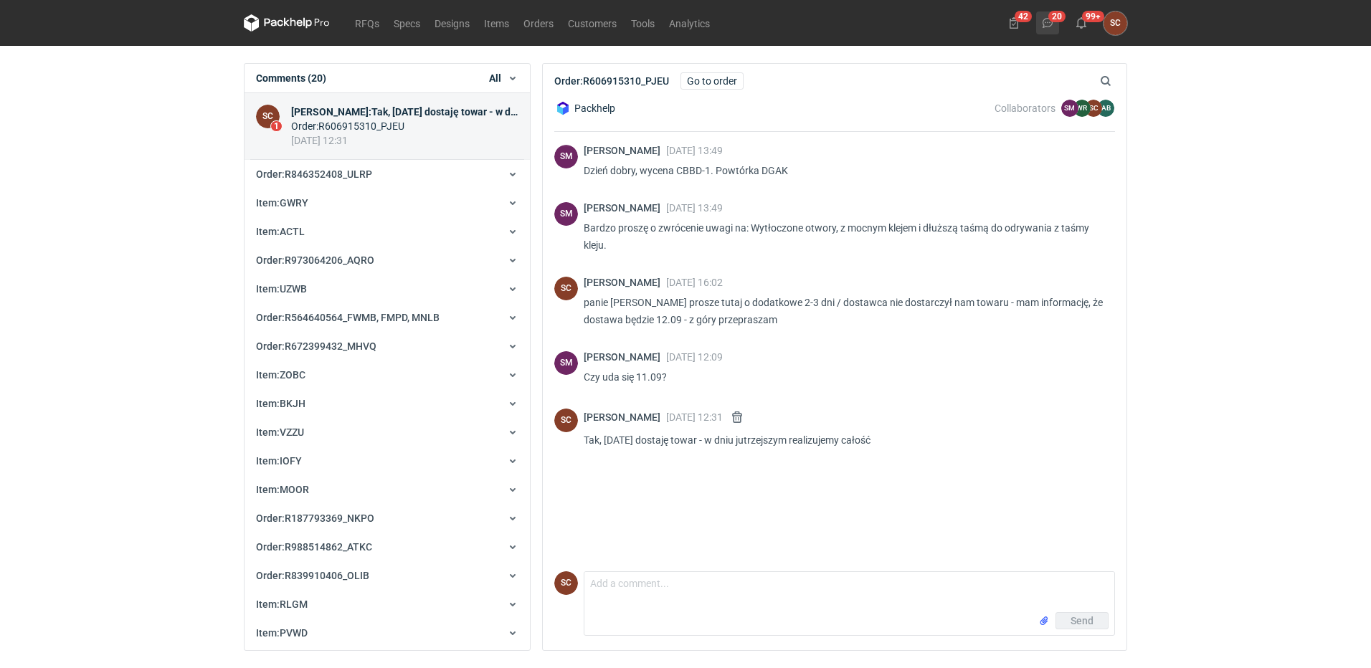
click at [1054, 23] on button "20" at bounding box center [1047, 22] width 23 height 23
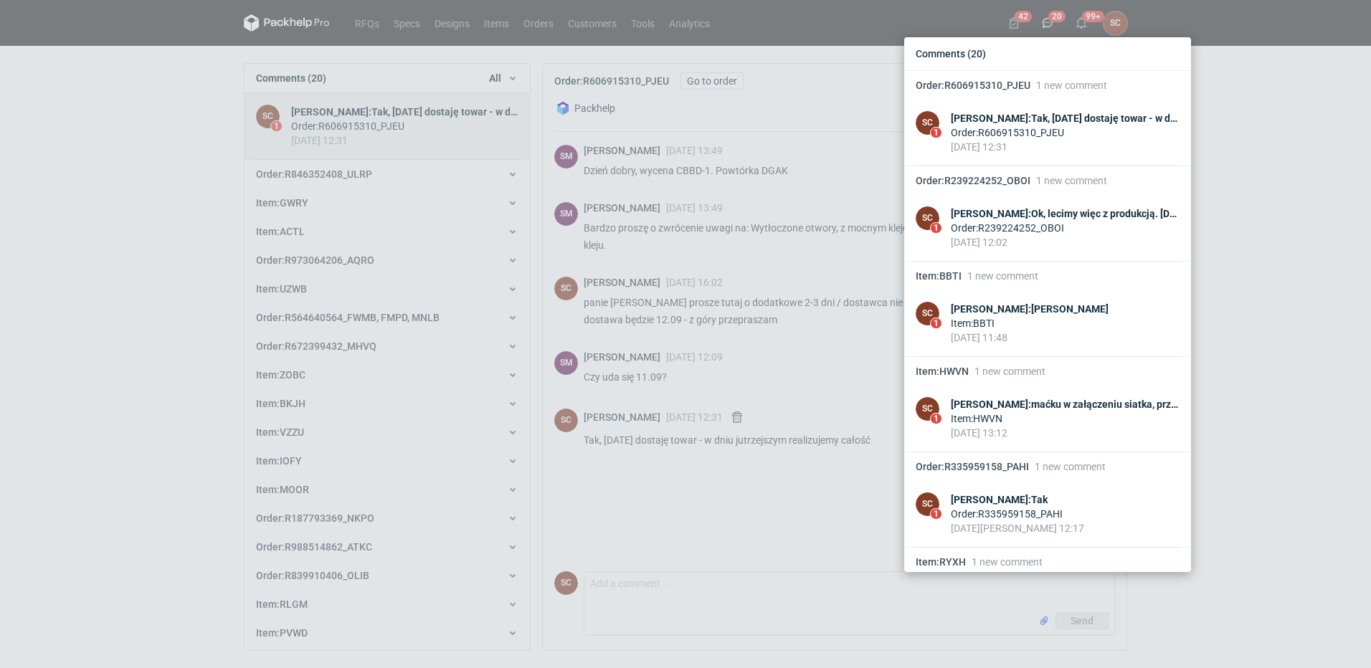
click at [534, 22] on div "Comments (20) Order : R606915310_PJEU 1 new comment SC 1 Sylwia Cichórz : Tak, …" at bounding box center [685, 334] width 1371 height 668
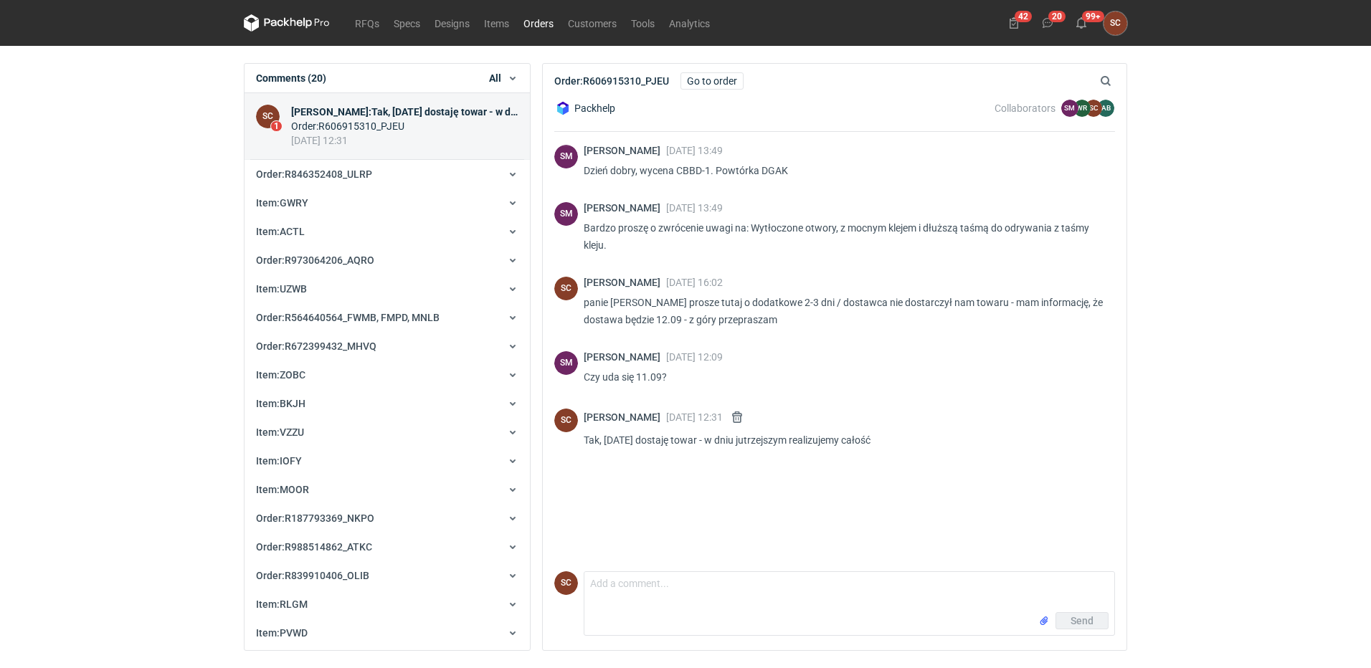
click at [537, 27] on link "Orders" at bounding box center [538, 22] width 44 height 17
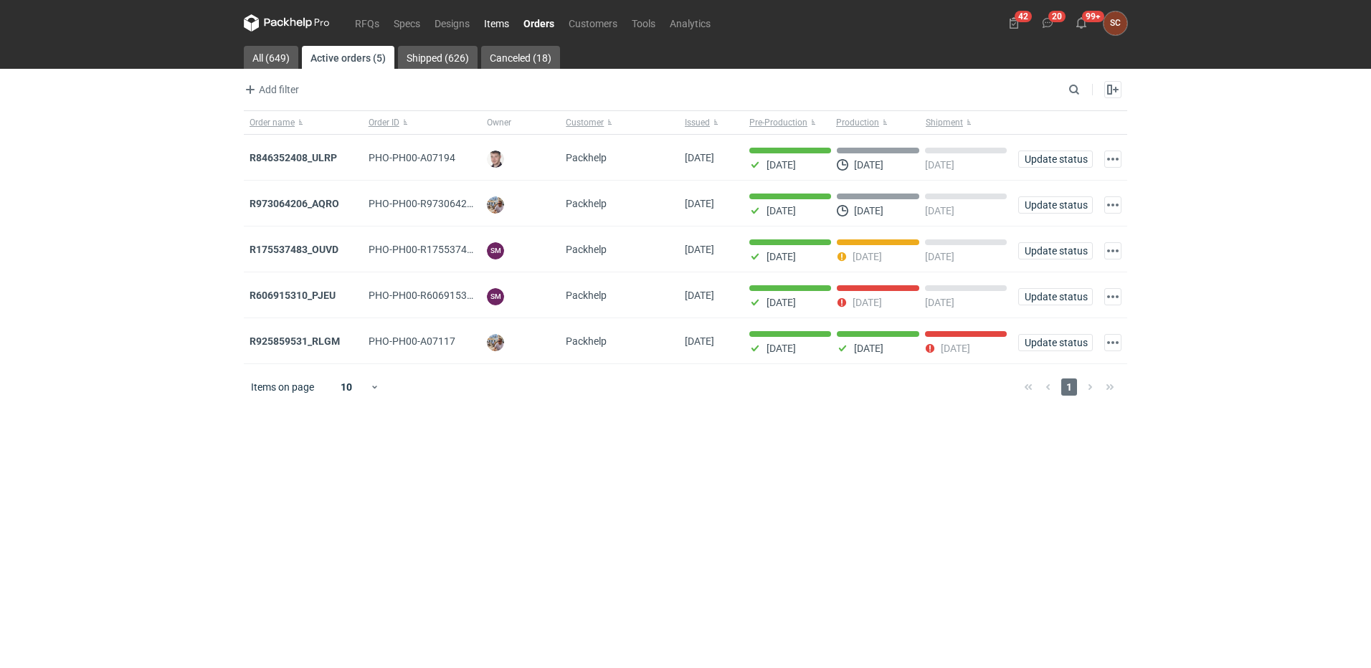
click at [495, 20] on link "Items" at bounding box center [496, 22] width 39 height 17
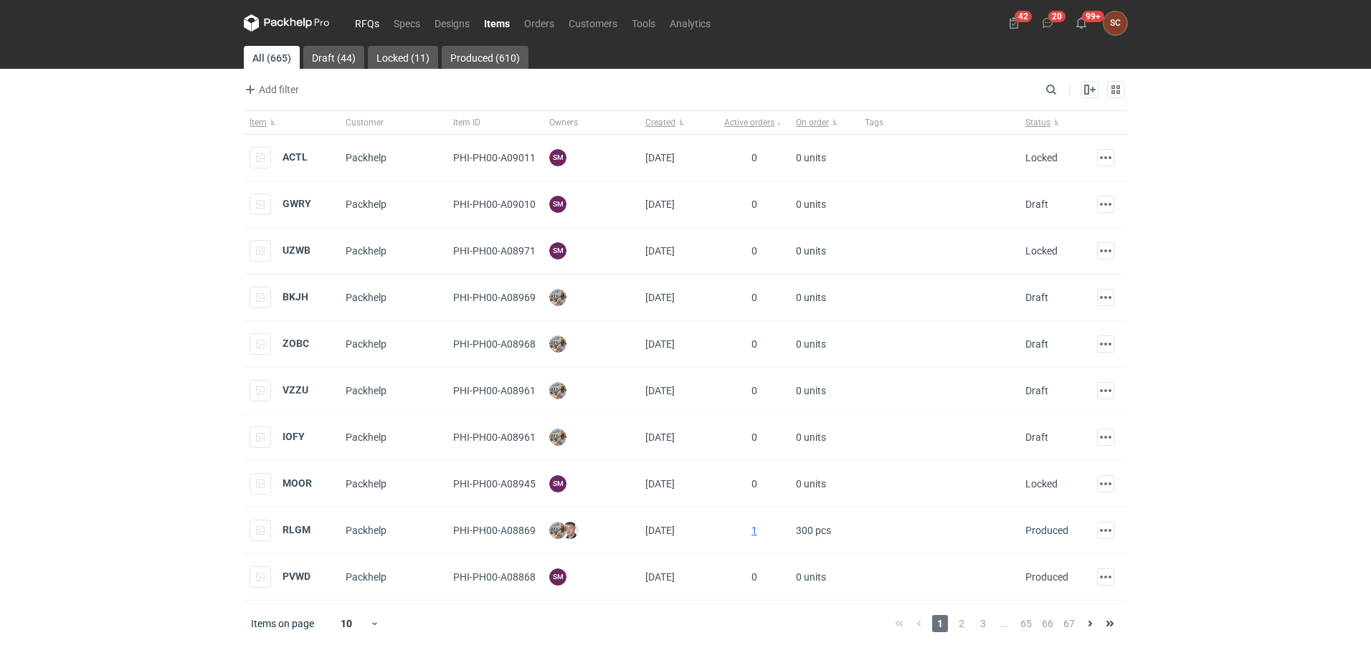
click at [373, 20] on link "RFQs" at bounding box center [367, 22] width 39 height 17
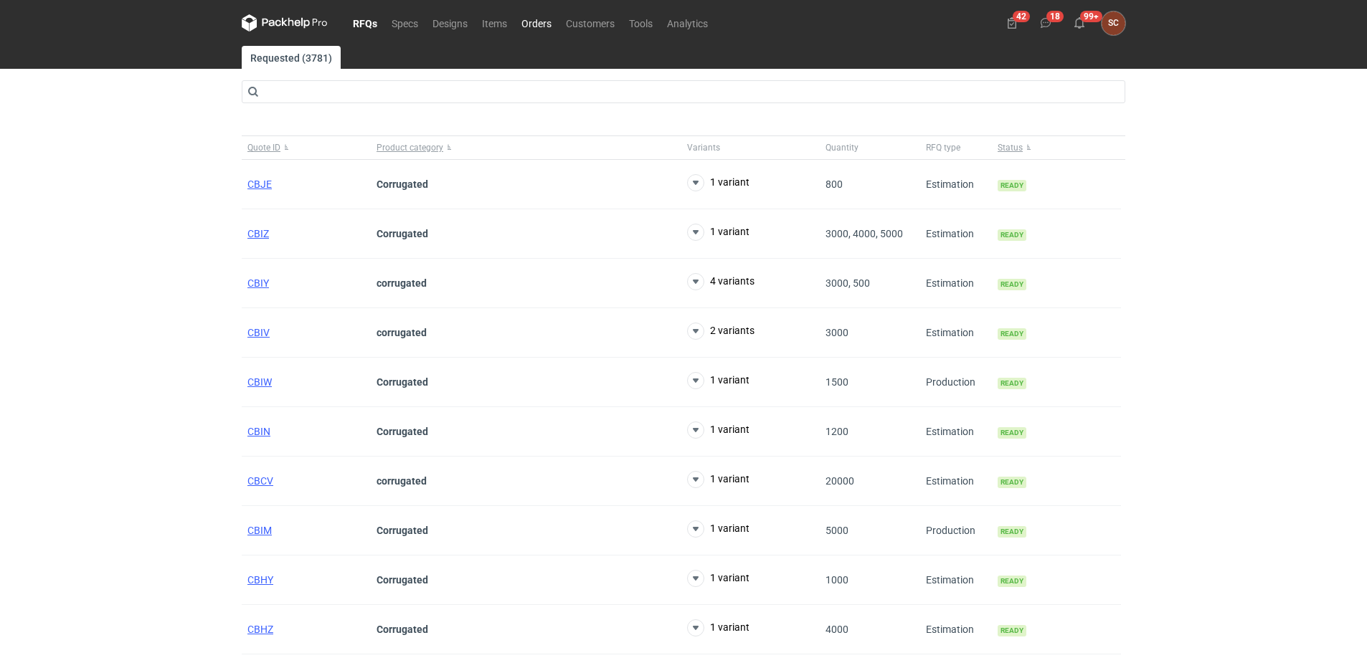
click at [552, 16] on link "Orders" at bounding box center [536, 22] width 44 height 17
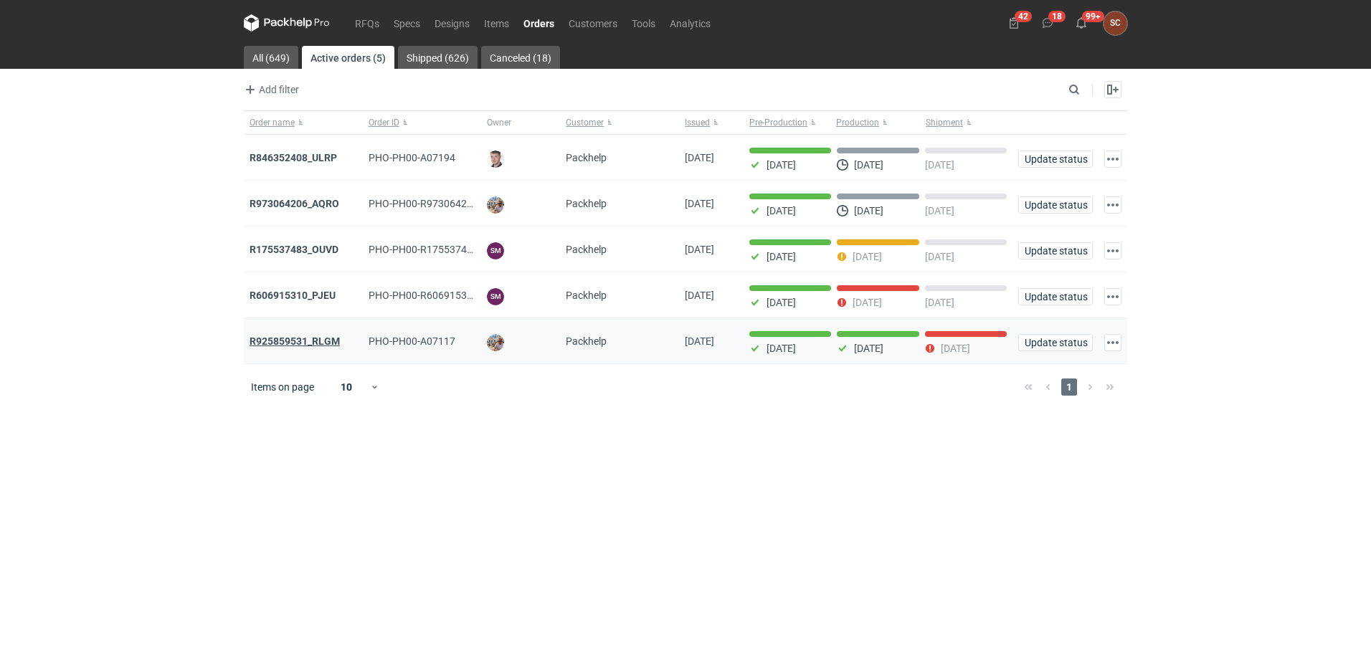
click at [321, 339] on strong "R925859531_RLGM" at bounding box center [295, 341] width 90 height 11
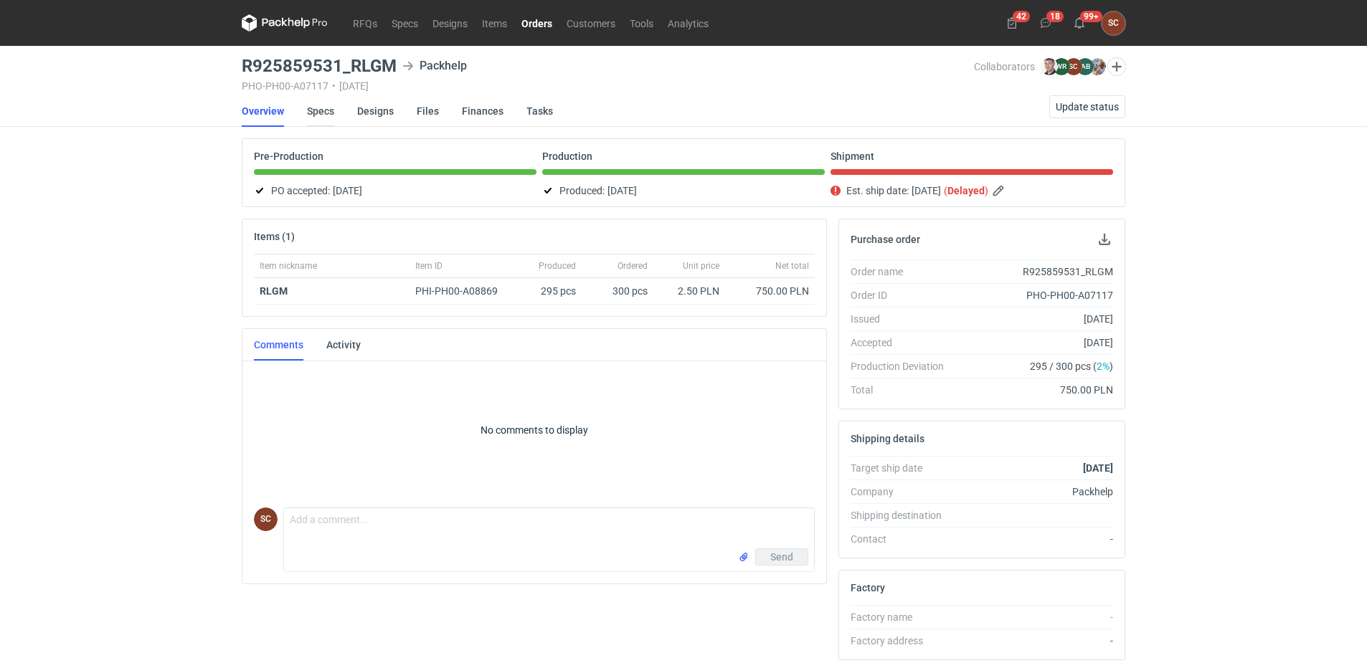
click at [328, 113] on link "Specs" at bounding box center [320, 111] width 27 height 32
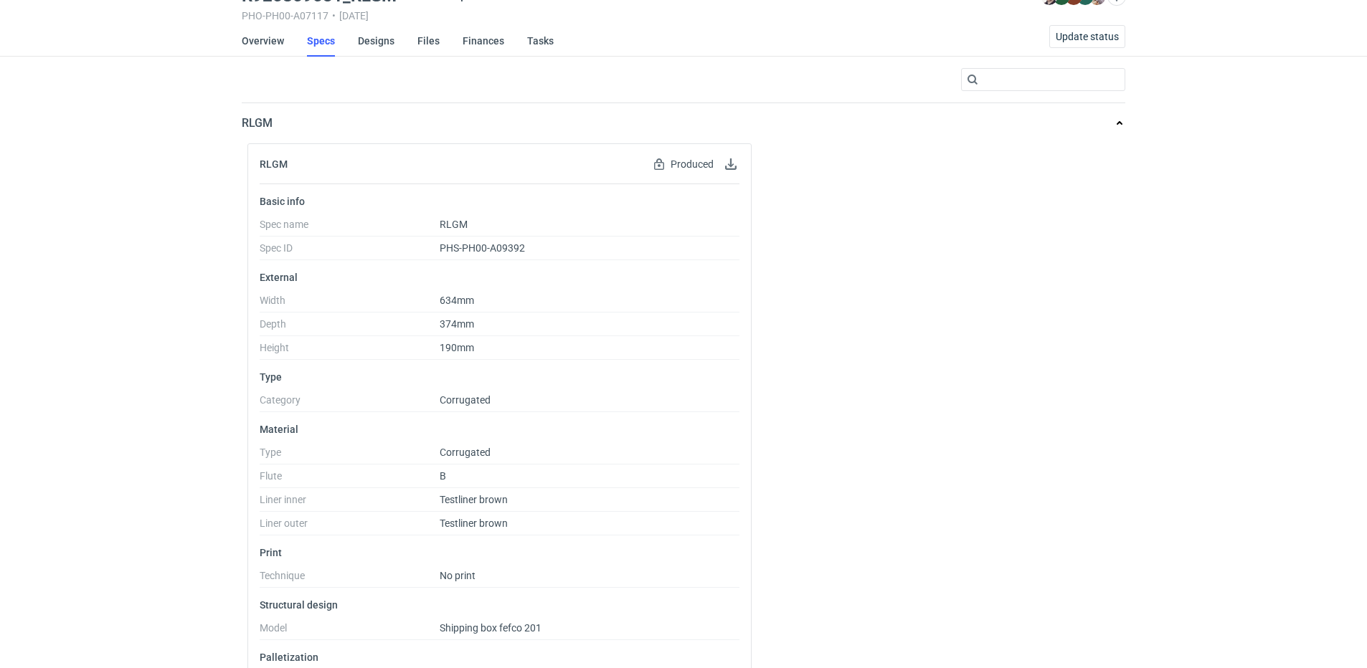
scroll to position [118, 0]
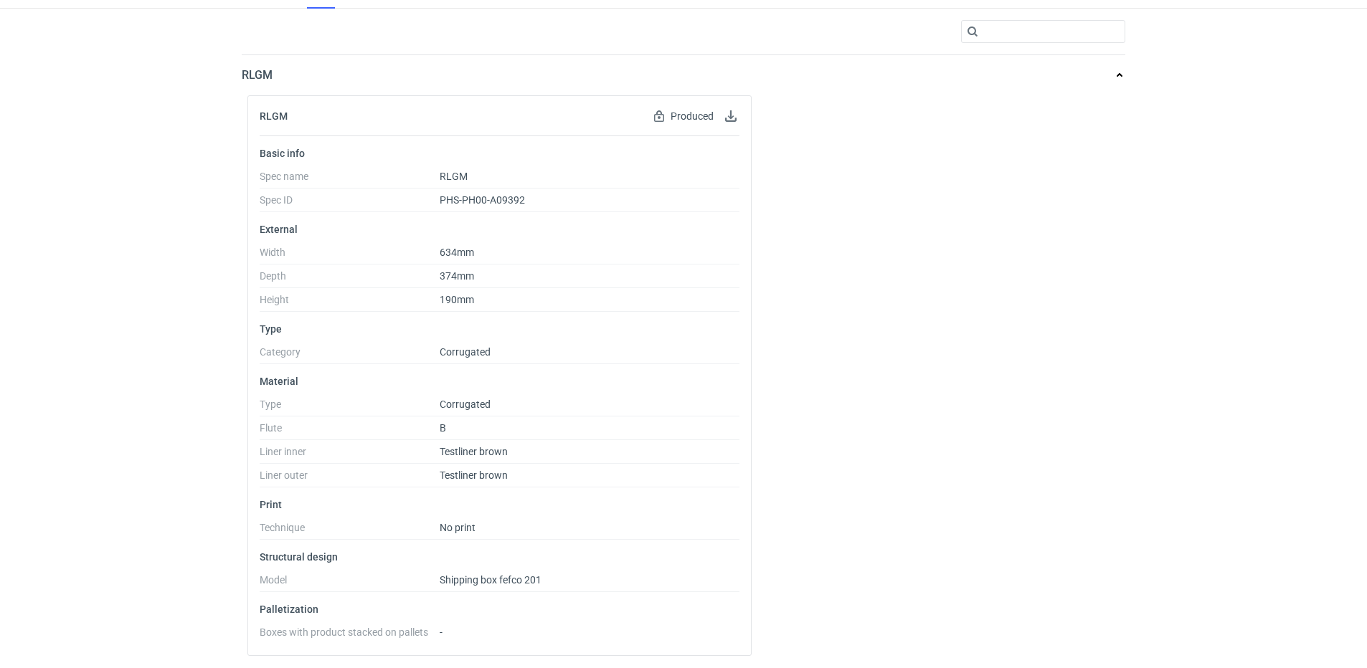
click at [123, 262] on div "RFQs Specs Designs Items Orders Customers Tools Analytics 42 18 99+ SC Sylwia C…" at bounding box center [683, 216] width 1367 height 668
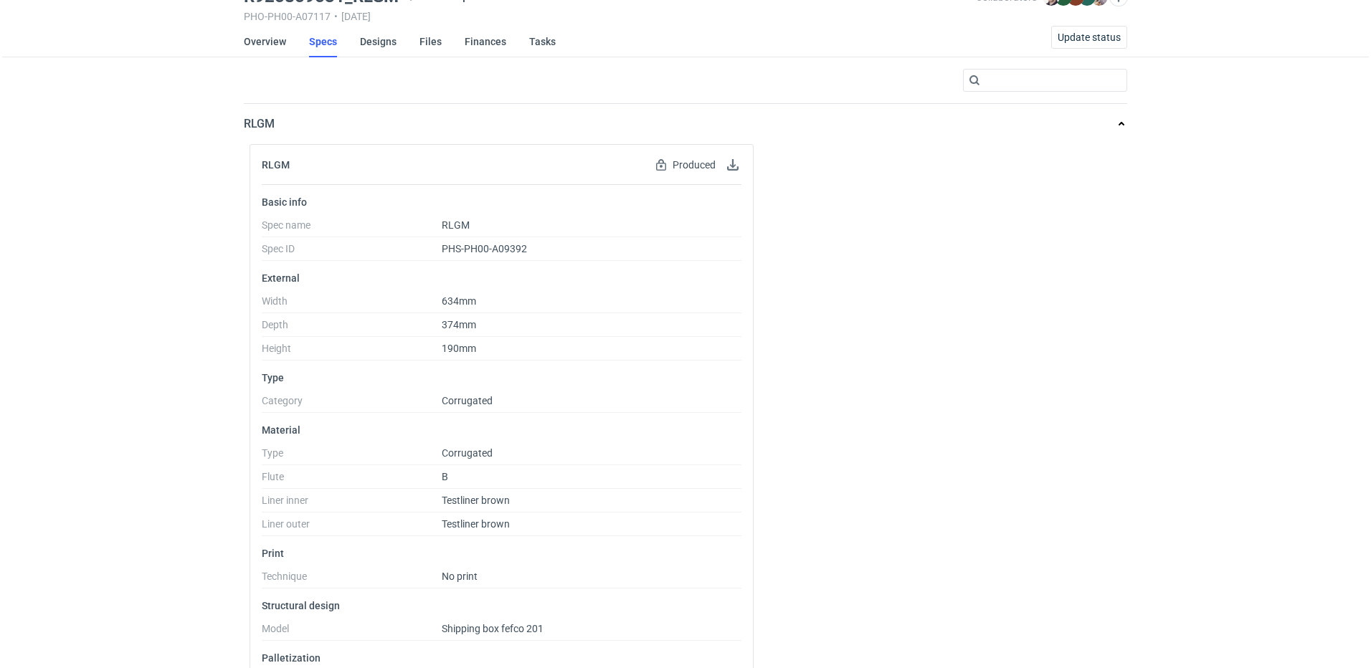
scroll to position [0, 0]
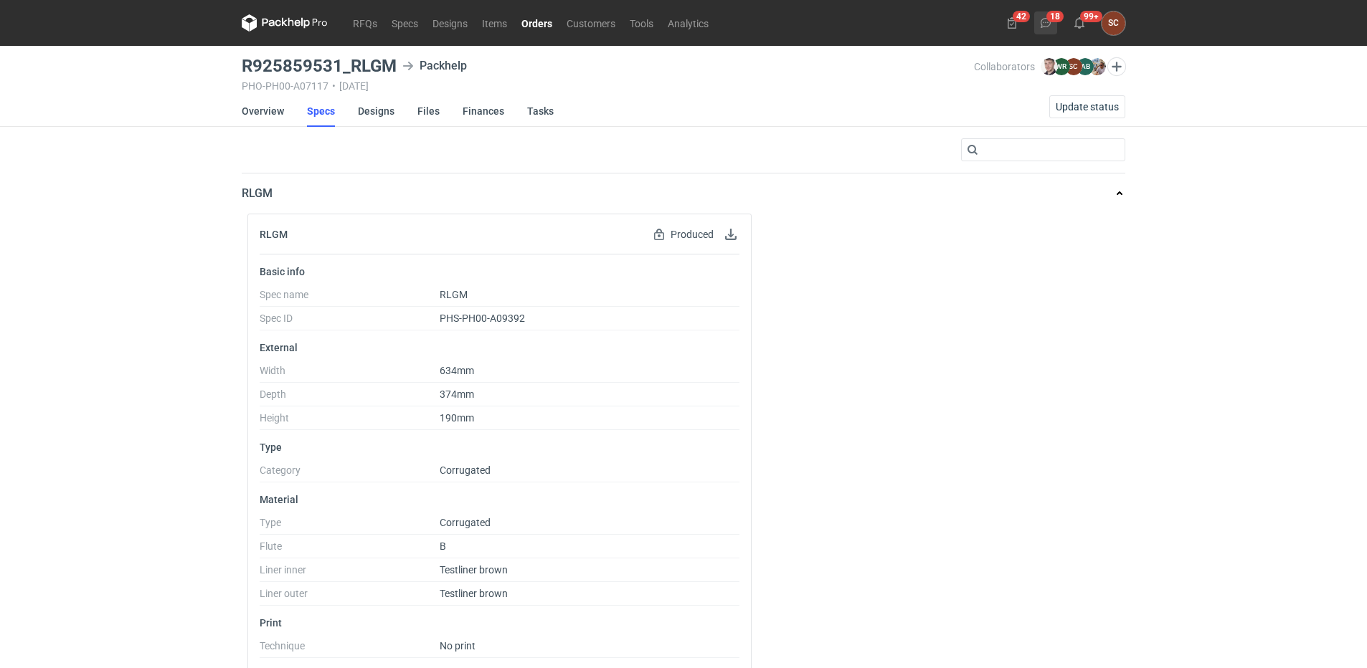
click at [1041, 24] on icon at bounding box center [1045, 22] width 11 height 11
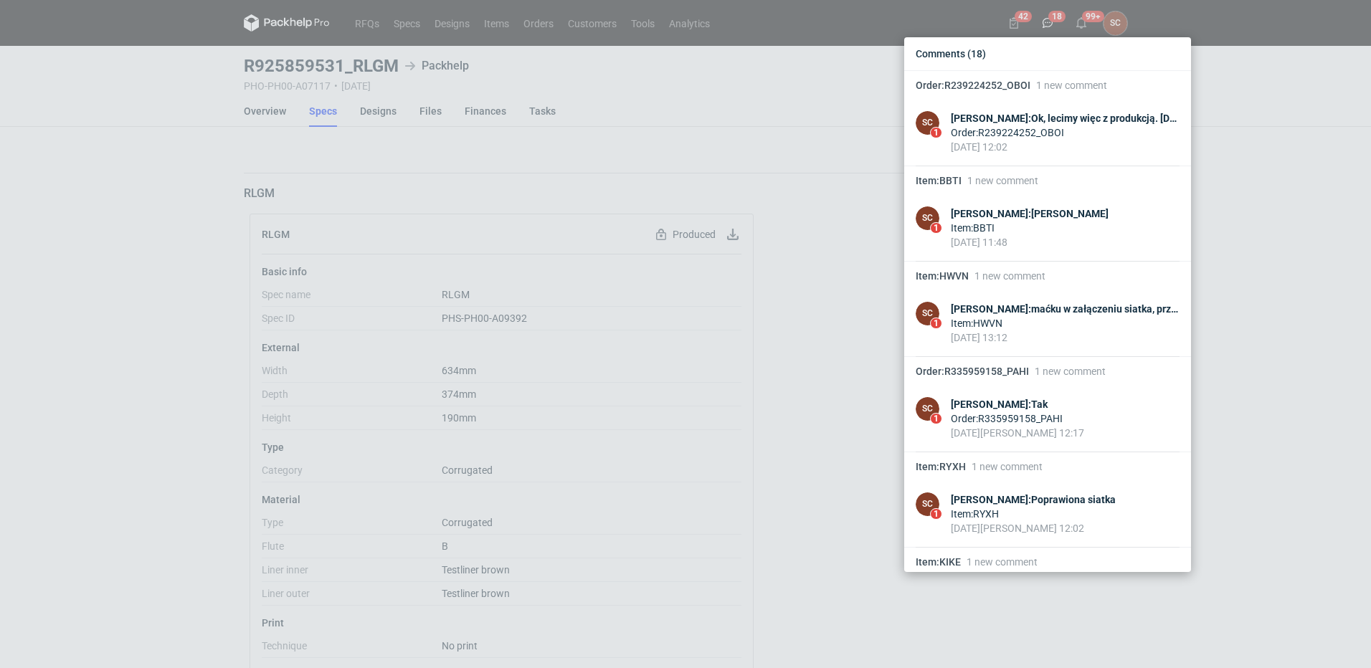
click at [67, 245] on div "Comments (18) Order : R239224252_OBOI 1 new comment SC 1 Sylwia Cichórz : Ok, l…" at bounding box center [685, 334] width 1371 height 668
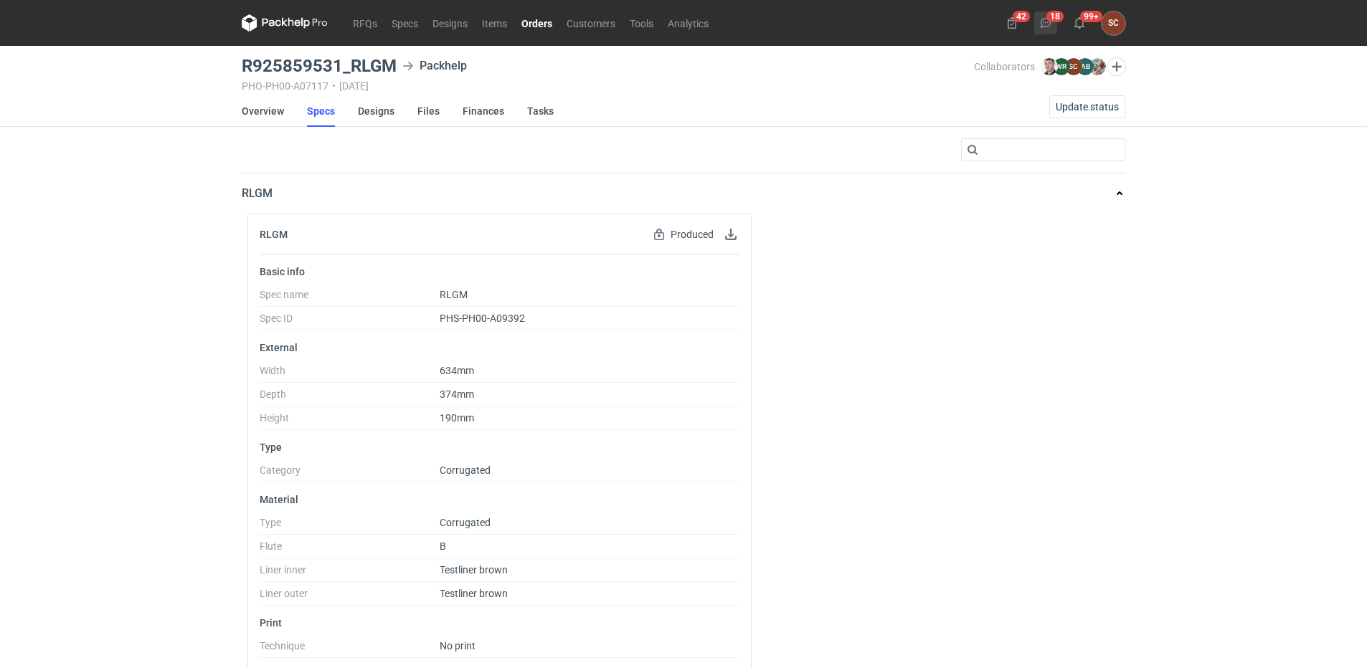
click at [1041, 32] on button "18" at bounding box center [1045, 22] width 23 height 23
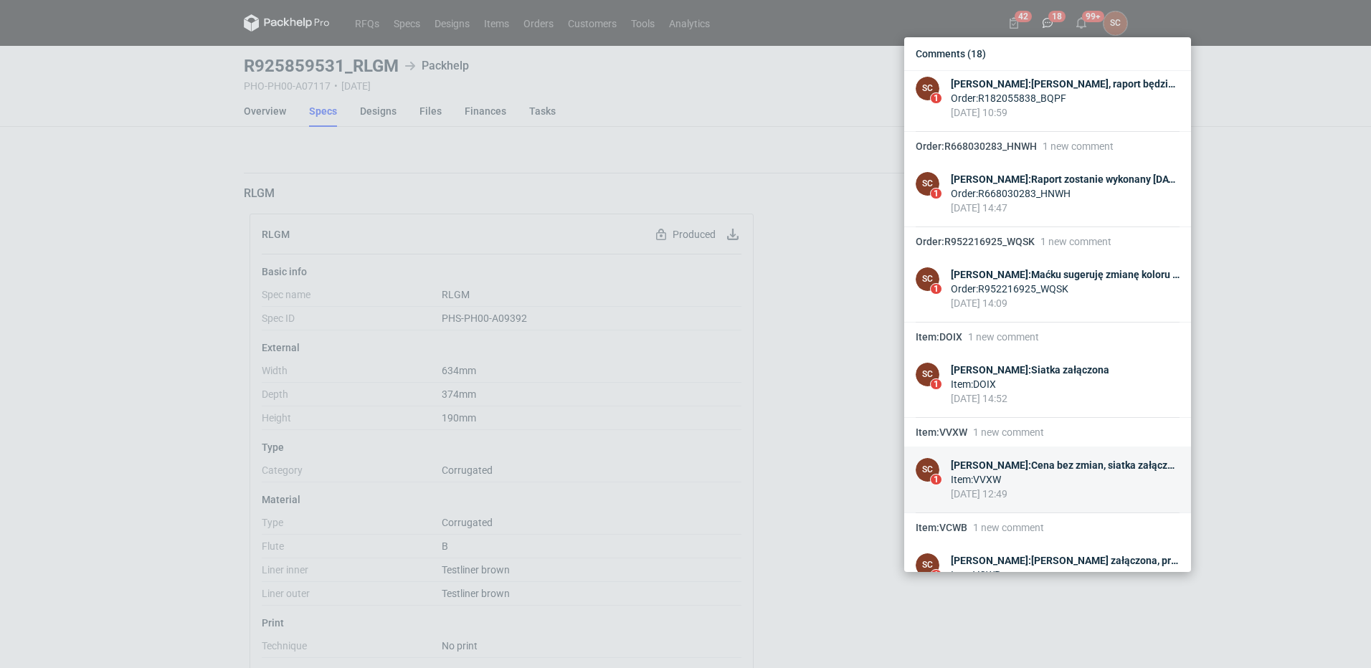
scroll to position [1251, 0]
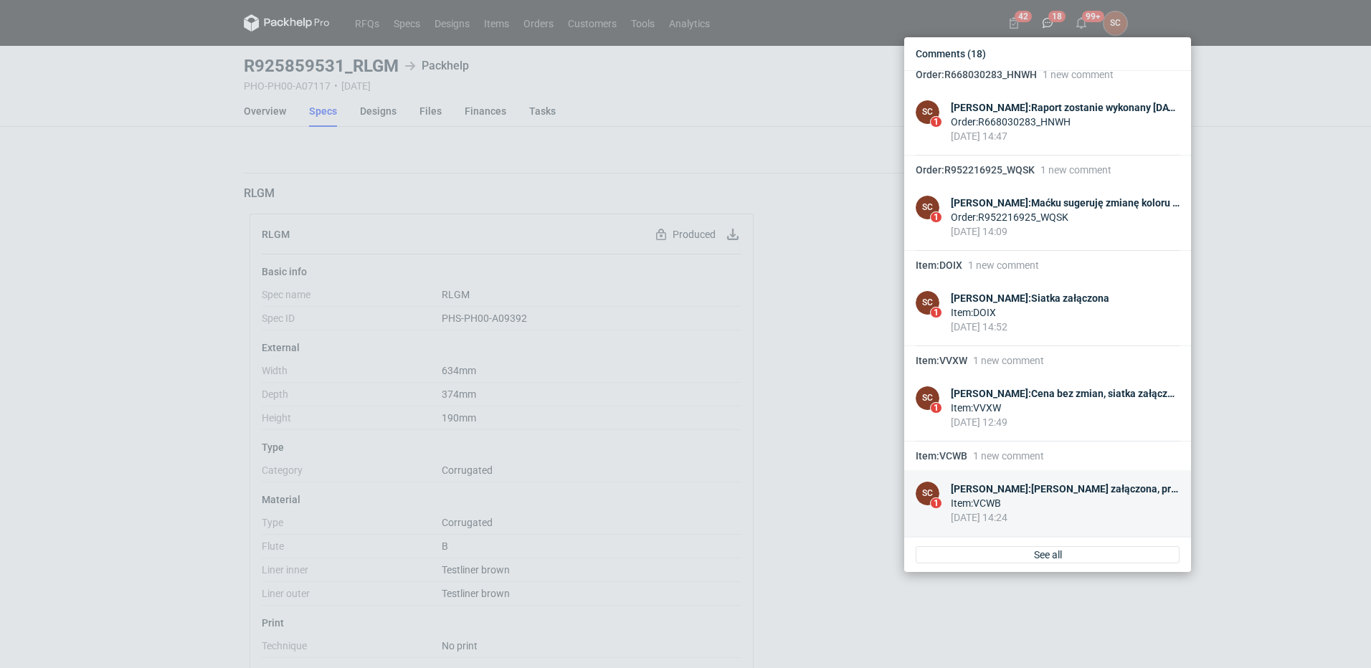
click at [1028, 493] on div "Sylwia Cichórz : Michał siatka załączona, prośba o dokładne sprawdzenie :-)" at bounding box center [1065, 489] width 229 height 14
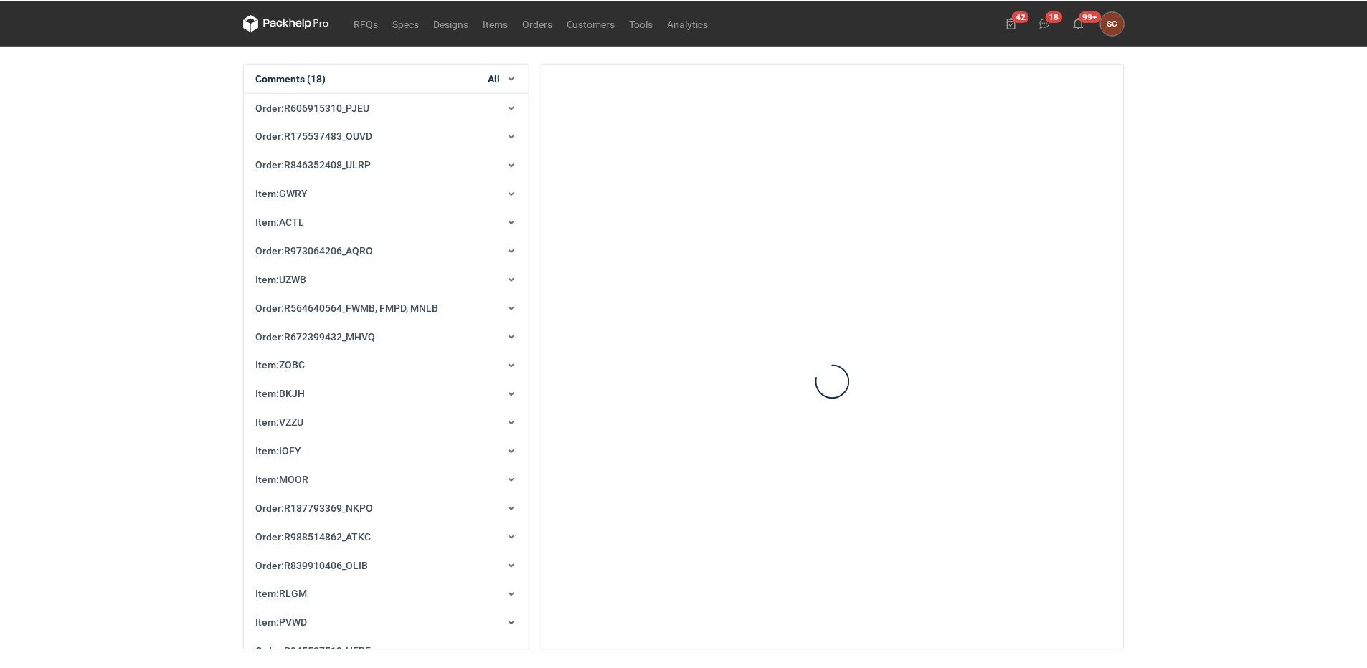
scroll to position [17172, 0]
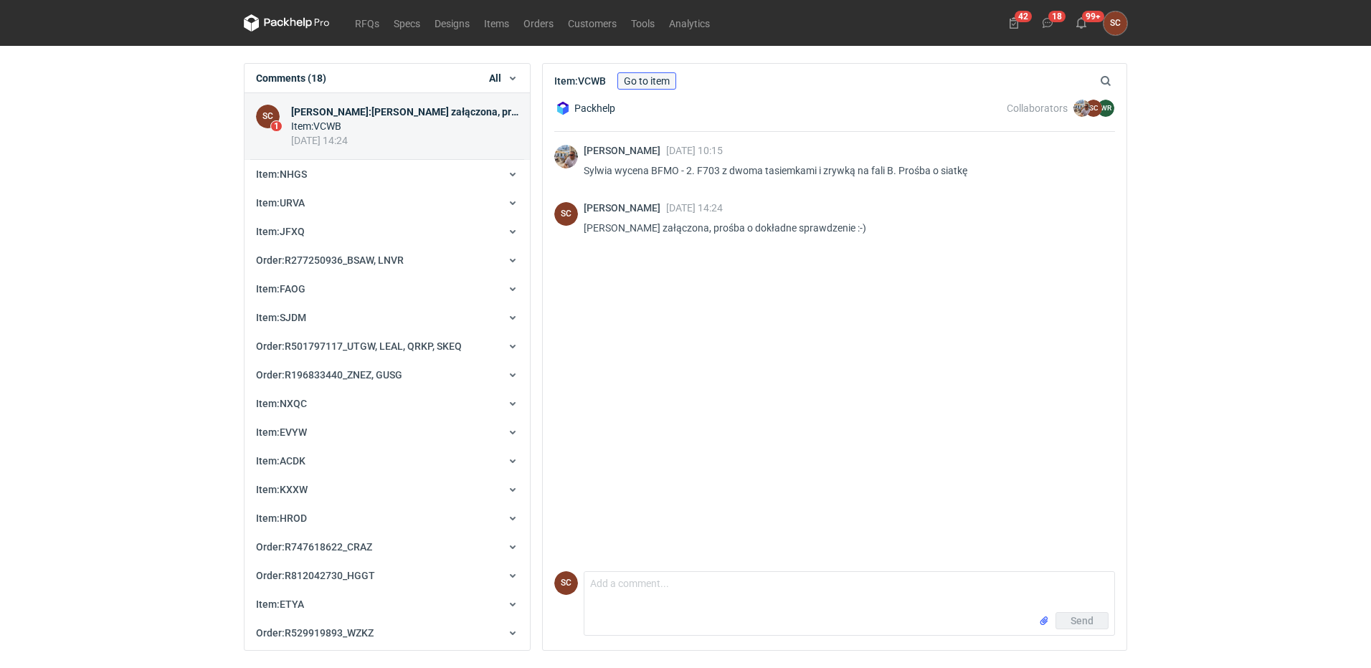
click at [656, 80] on link "Go to item" at bounding box center [647, 80] width 59 height 17
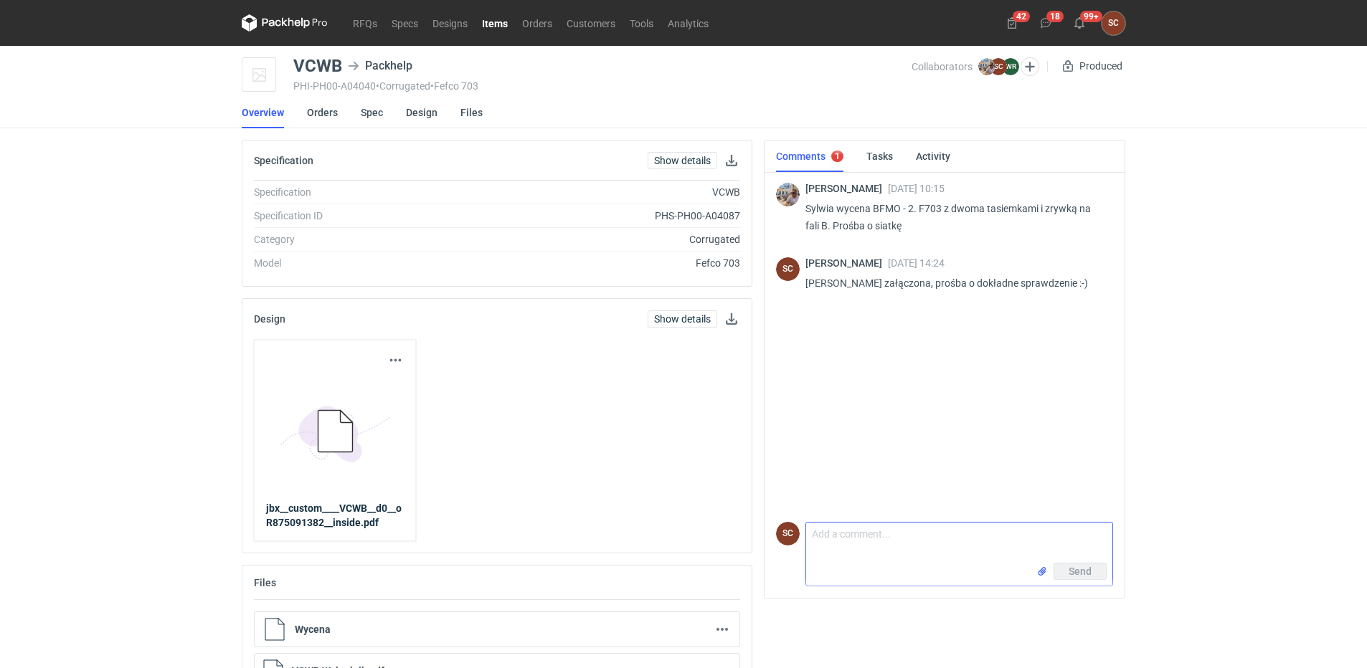
click at [935, 551] on textarea "Comment message" at bounding box center [959, 543] width 306 height 40
click at [328, 113] on link "Orders" at bounding box center [322, 113] width 31 height 32
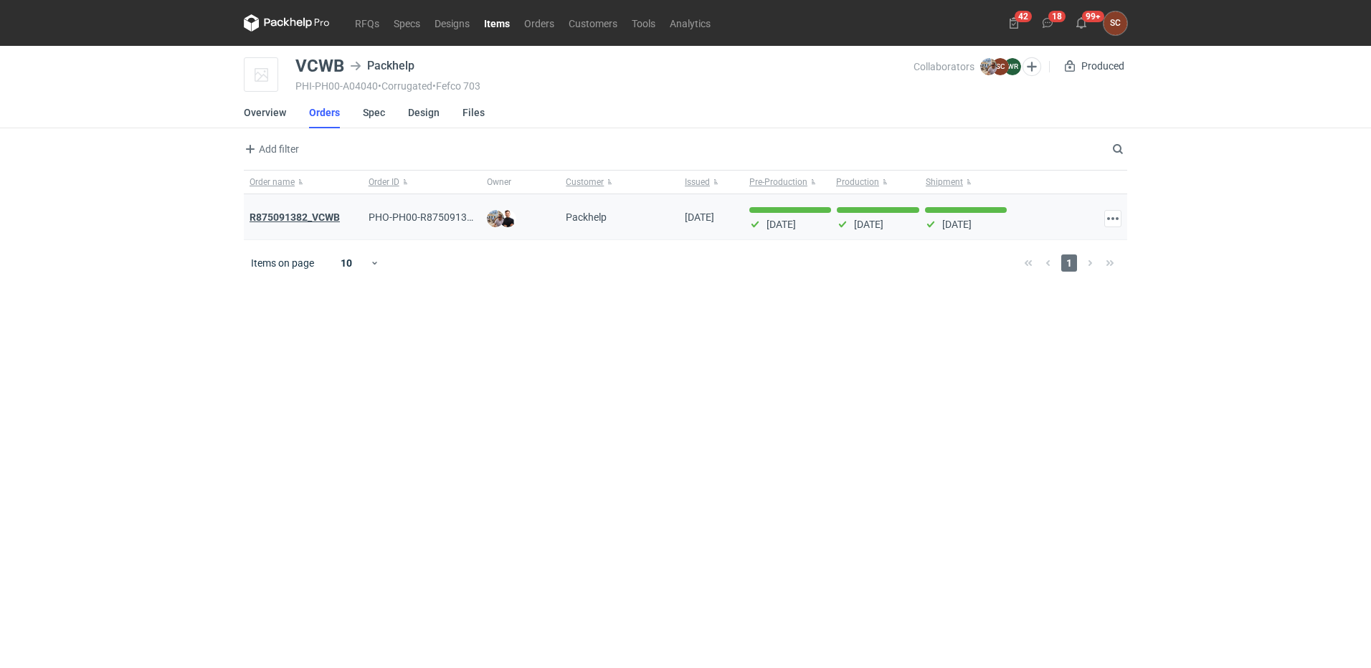
click at [303, 219] on strong "R875091382_VCWB" at bounding box center [295, 217] width 90 height 11
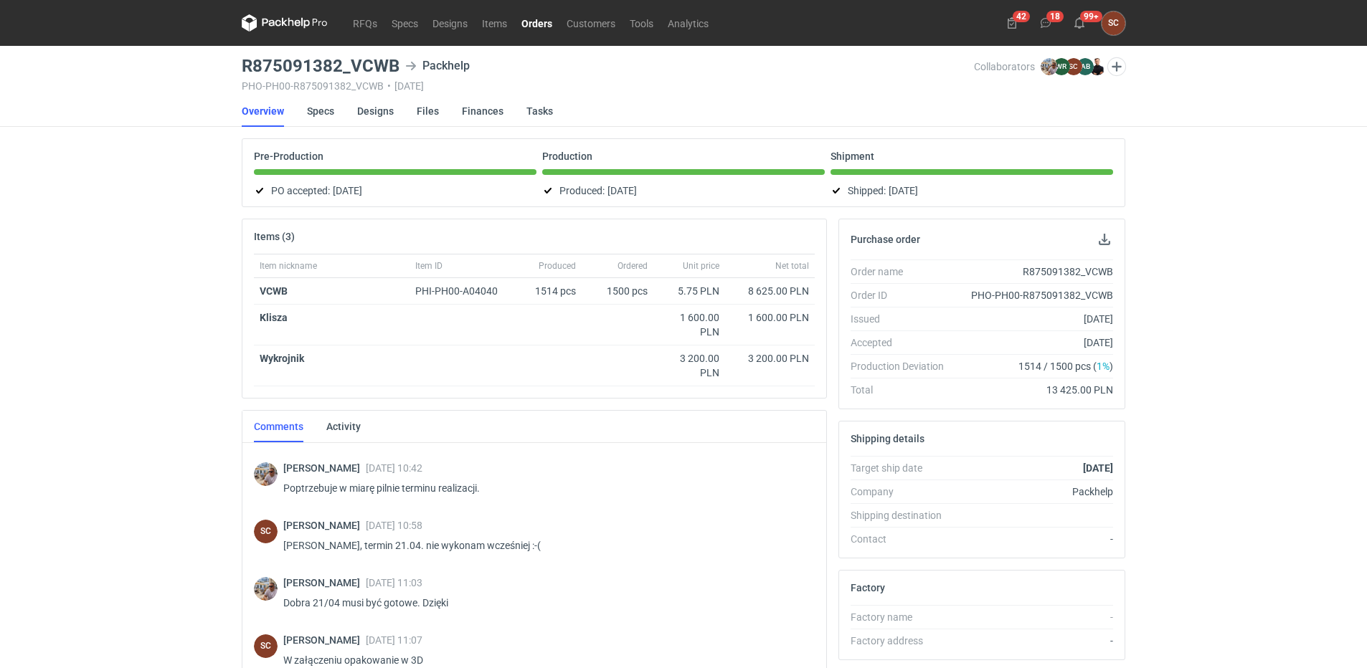
click at [1057, 22] on div "42 18 99+ SC Sylwia Cichórz sylwia.cichorz@janbox.pl Company profile Personal s…" at bounding box center [1063, 23] width 125 height 24
click at [1053, 24] on button "18" at bounding box center [1045, 22] width 23 height 23
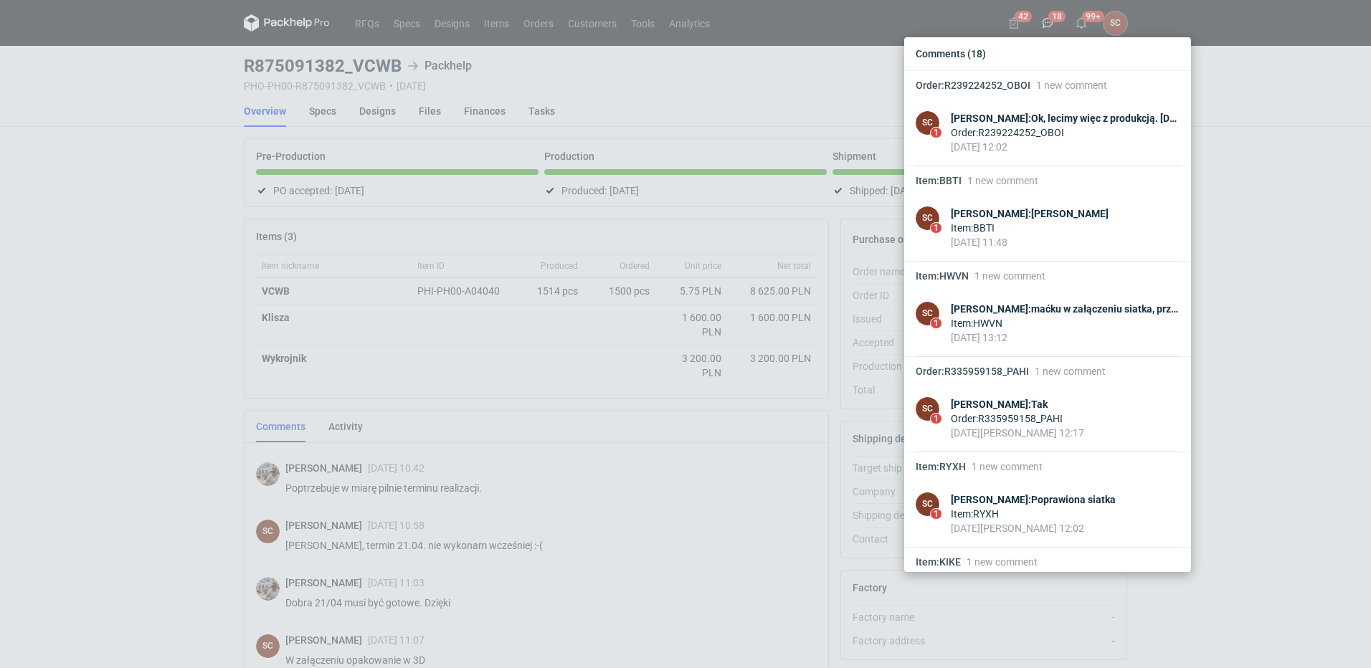
drag, startPoint x: 171, startPoint y: 109, endPoint x: 303, endPoint y: 64, distance: 138.8
click at [176, 105] on div "Comments (18) Order : R239224252_OBOI 1 new comment SC 1 Sylwia Cichórz : Ok, l…" at bounding box center [685, 334] width 1371 height 668
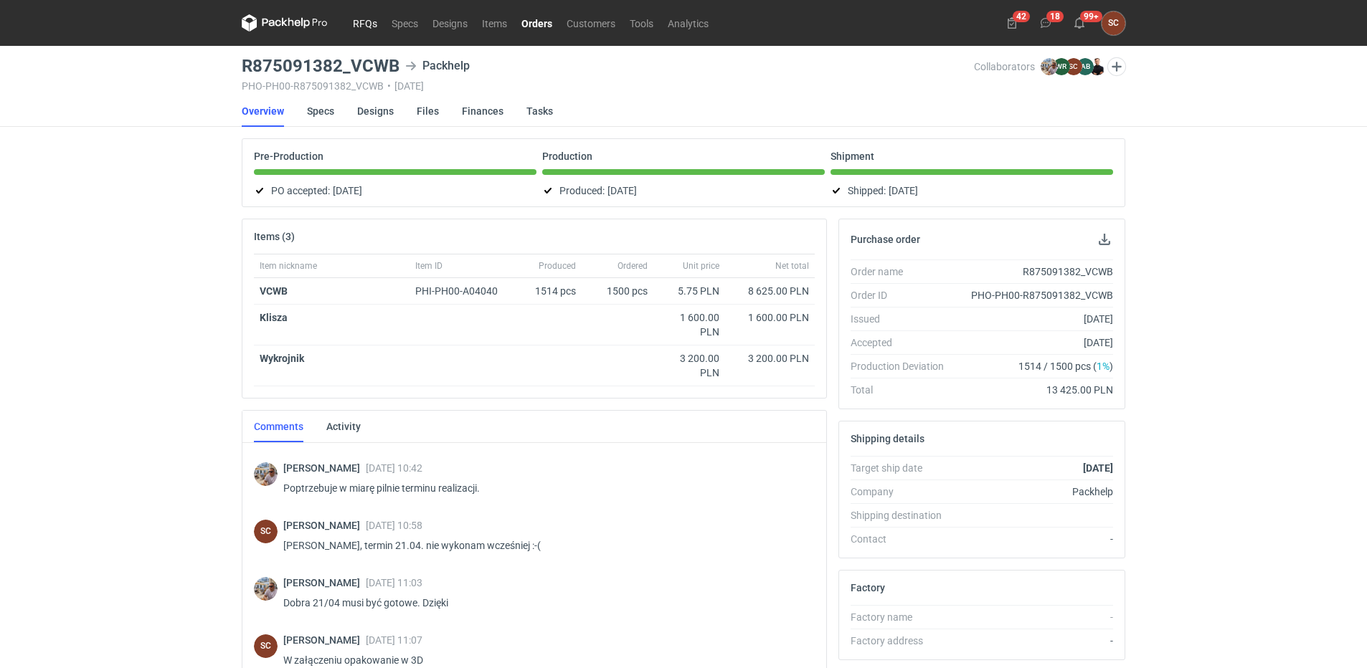
click at [375, 27] on link "RFQs" at bounding box center [365, 22] width 39 height 17
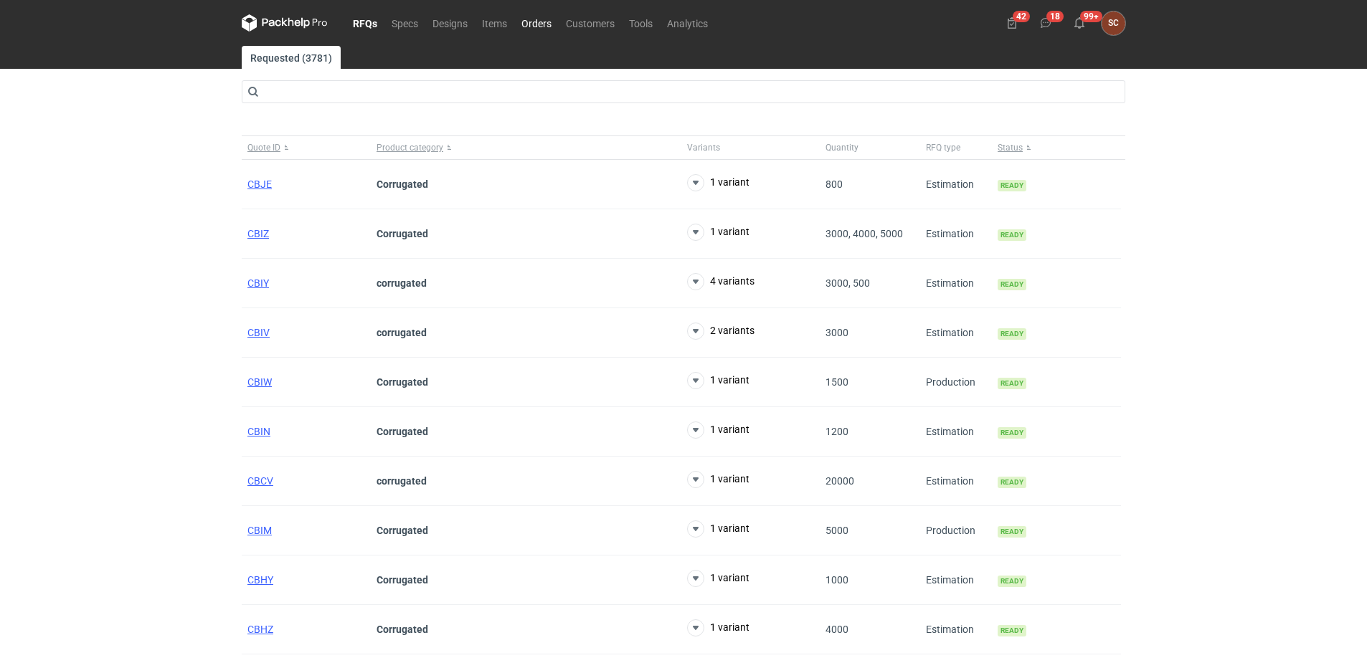
click at [545, 27] on link "Orders" at bounding box center [536, 22] width 44 height 17
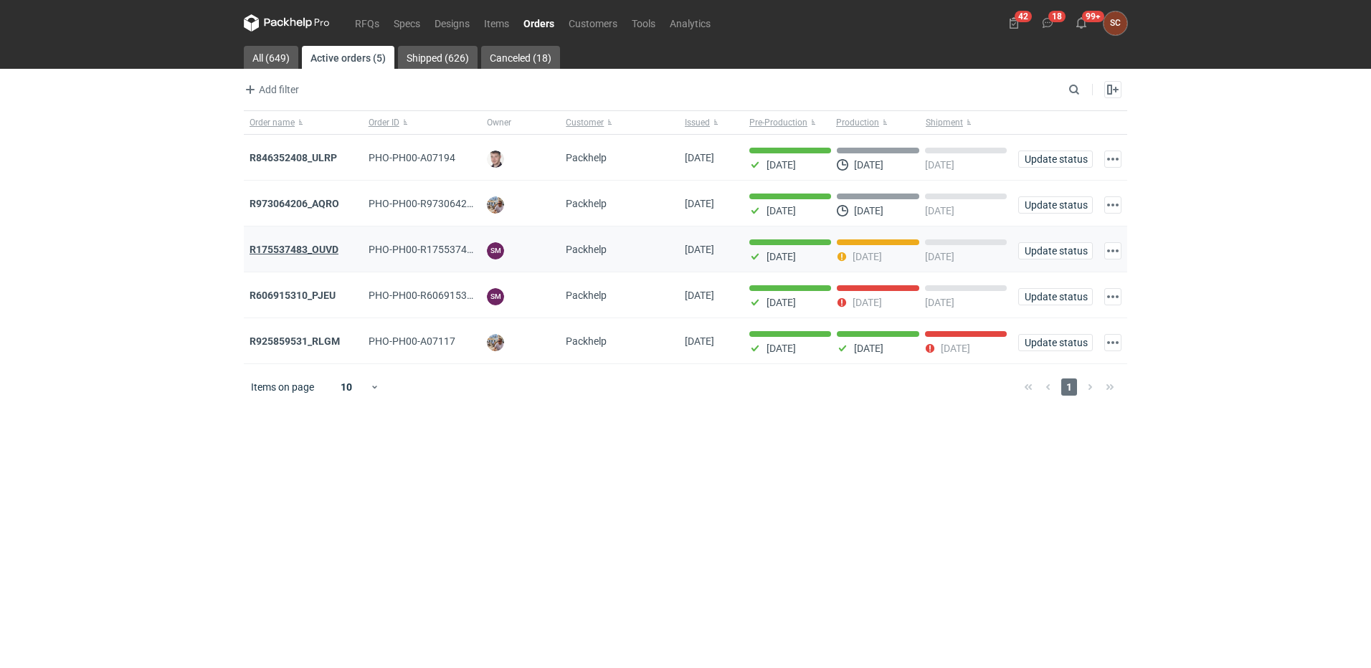
click at [311, 250] on strong "R175537483_OUVD" at bounding box center [294, 249] width 89 height 11
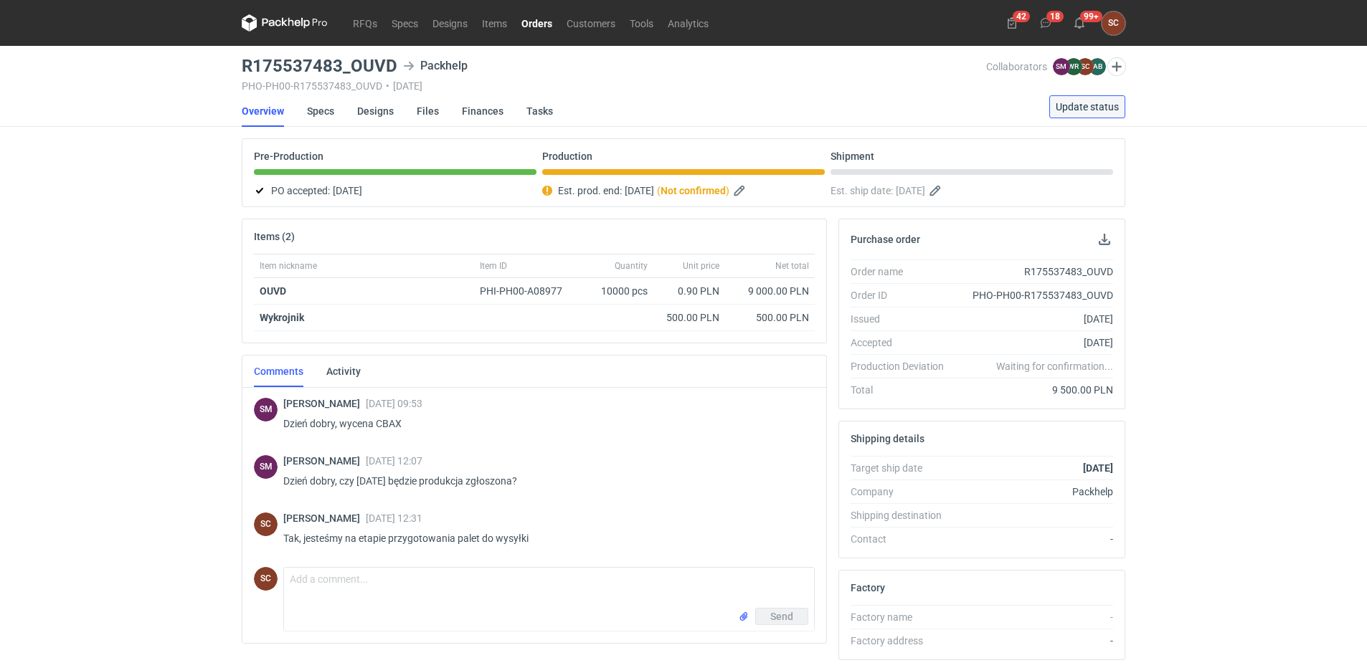
click at [1102, 103] on span "Update status" at bounding box center [1087, 107] width 63 height 10
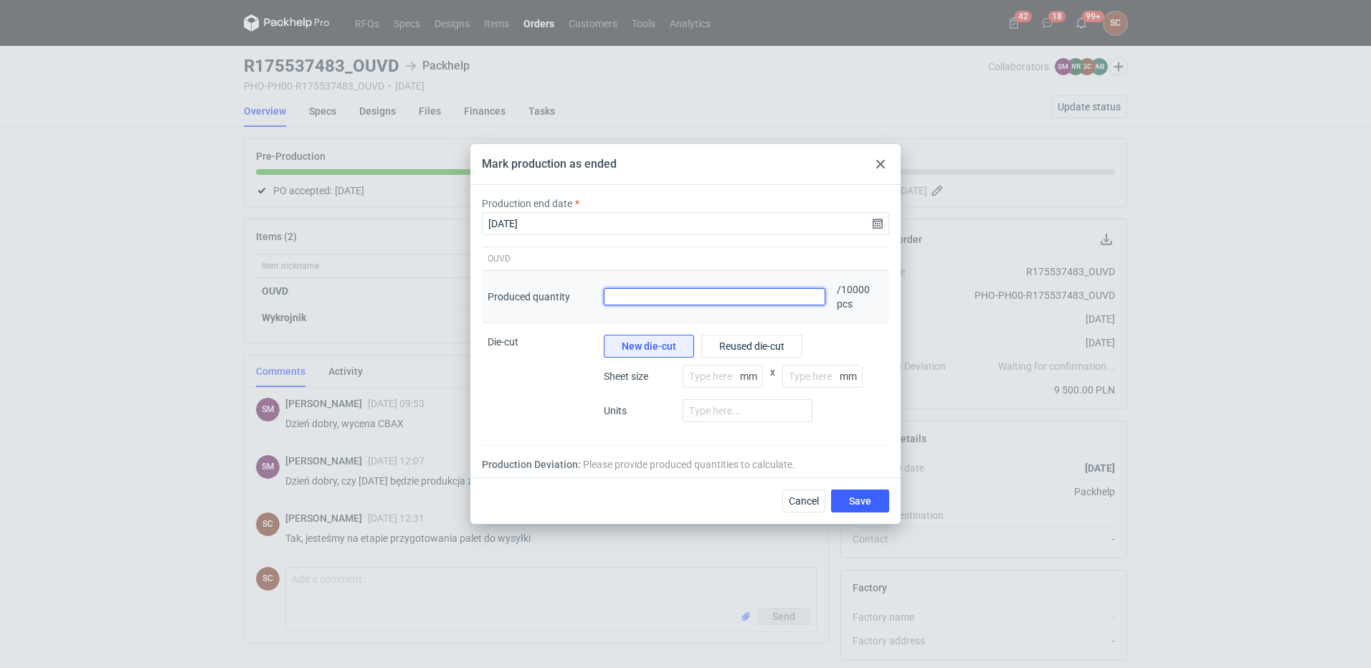
click at [699, 298] on input "Produced quantity" at bounding box center [715, 296] width 222 height 17
type input "9972"
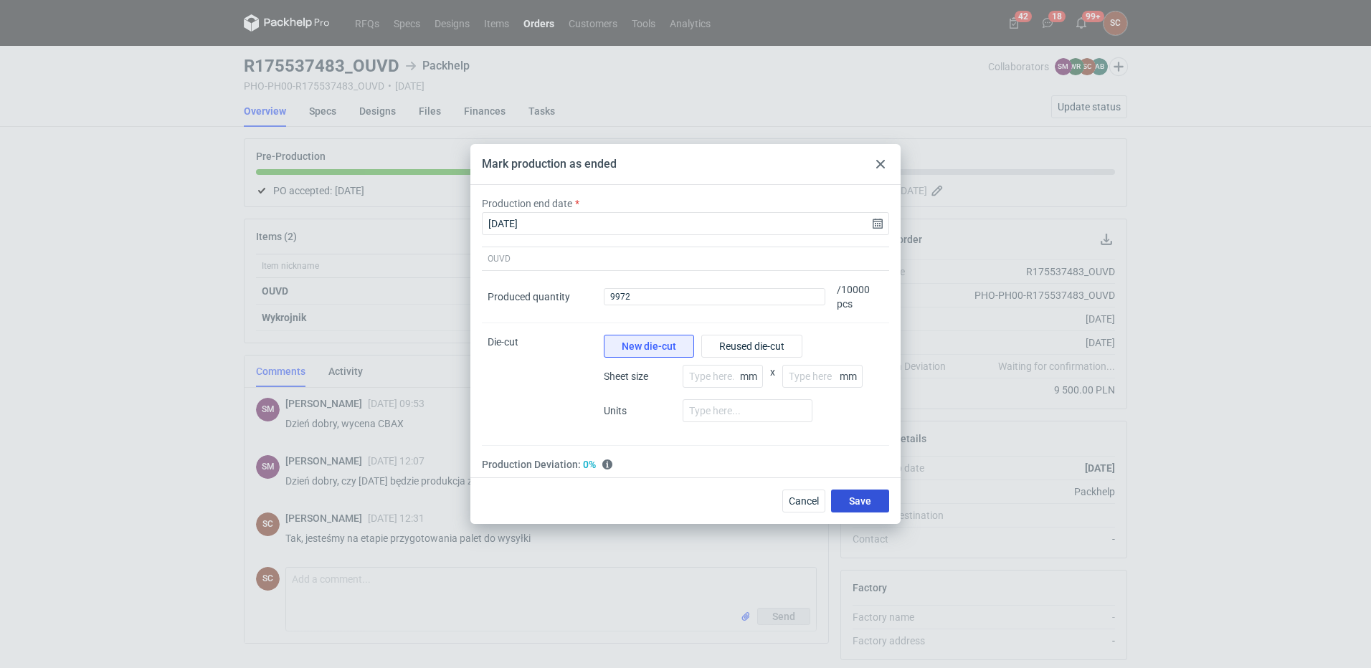
click at [866, 501] on span "Save" at bounding box center [860, 501] width 22 height 10
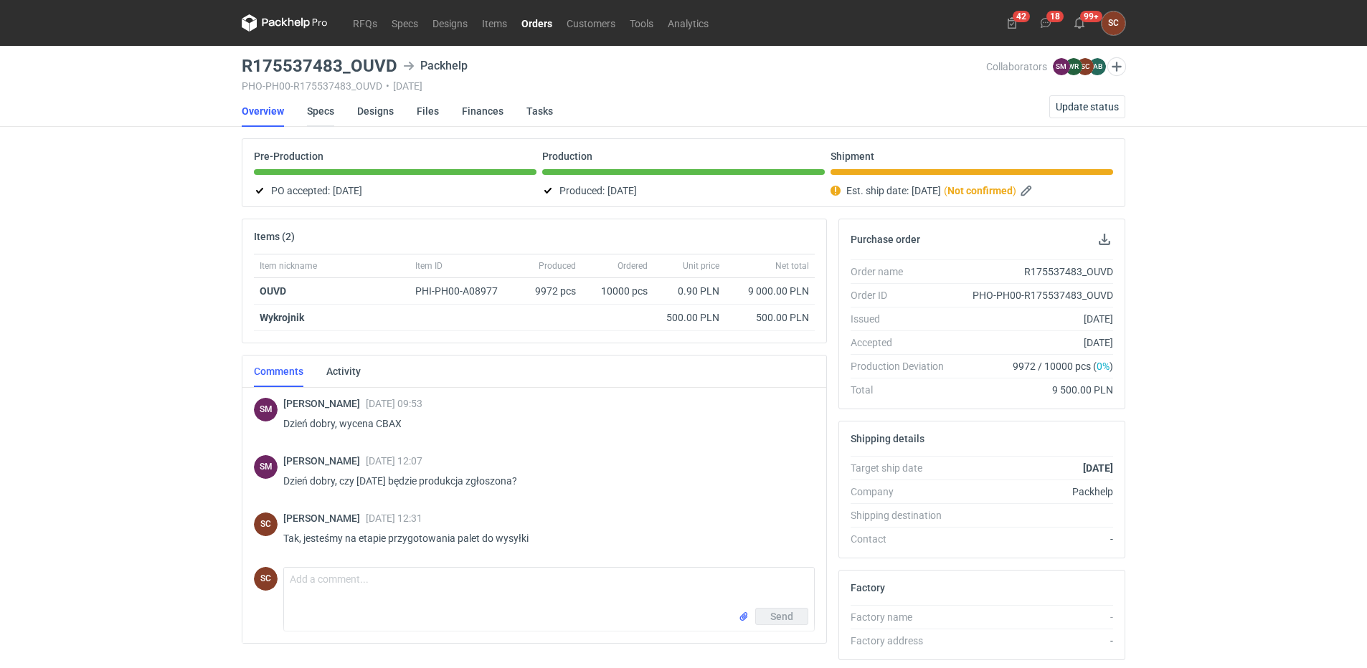
click at [309, 110] on link "Specs" at bounding box center [320, 111] width 27 height 32
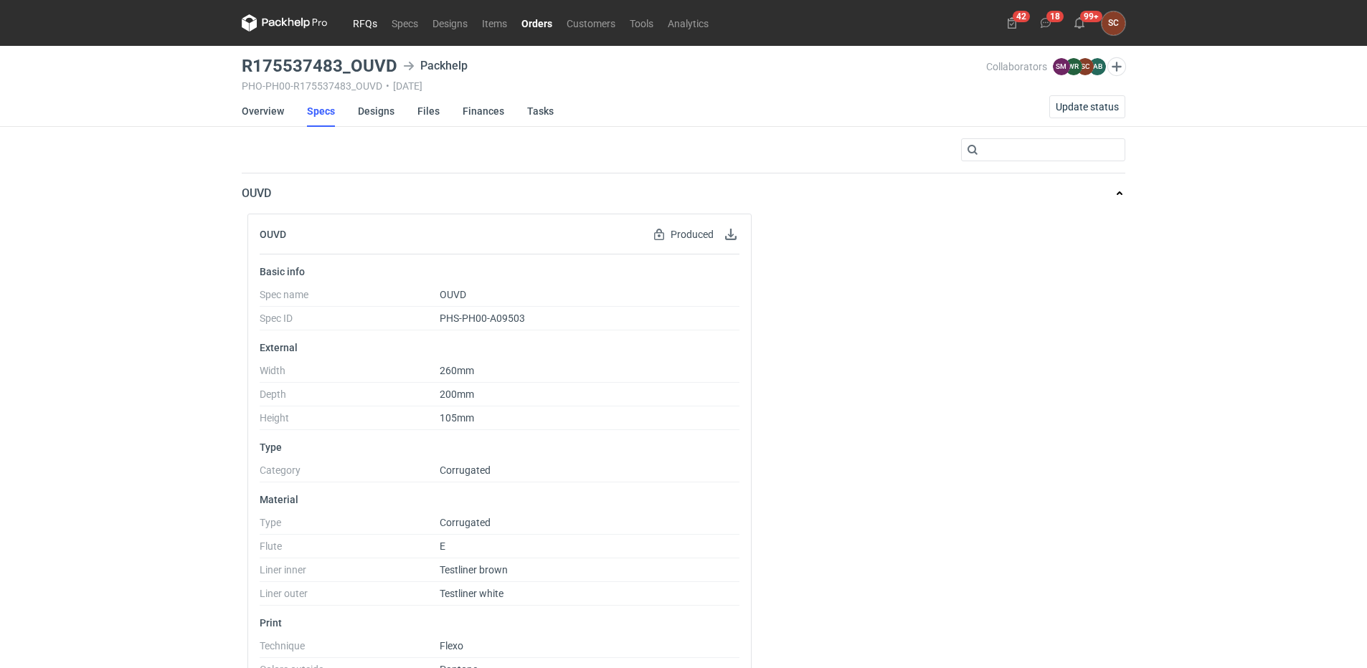
click at [364, 22] on link "RFQs" at bounding box center [365, 22] width 39 height 17
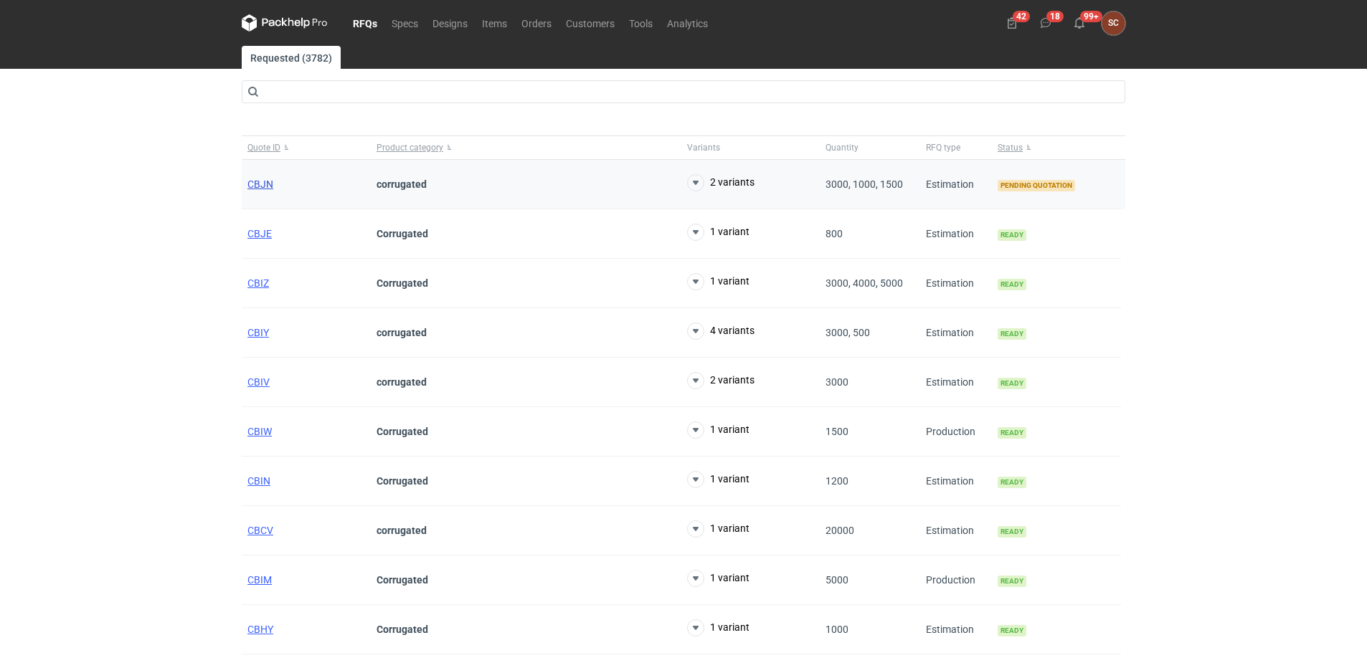
click at [261, 184] on span "CBJN" at bounding box center [260, 184] width 26 height 11
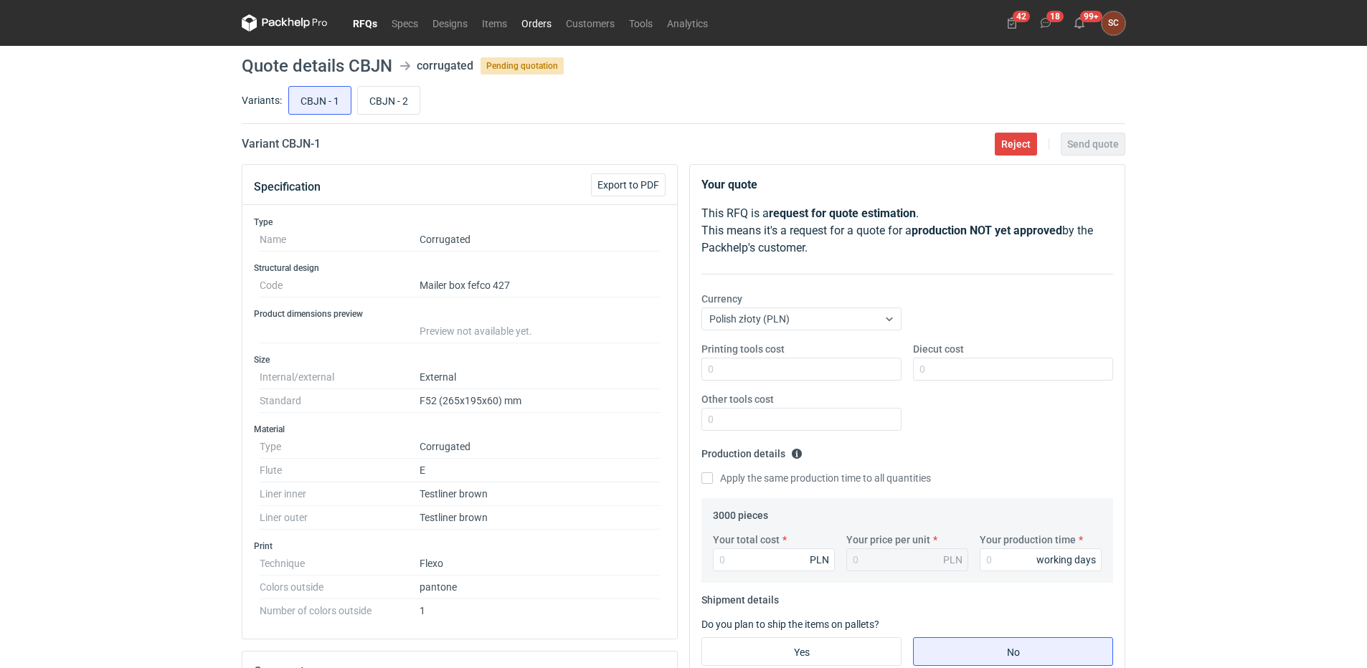
click at [539, 29] on link "Orders" at bounding box center [536, 22] width 44 height 17
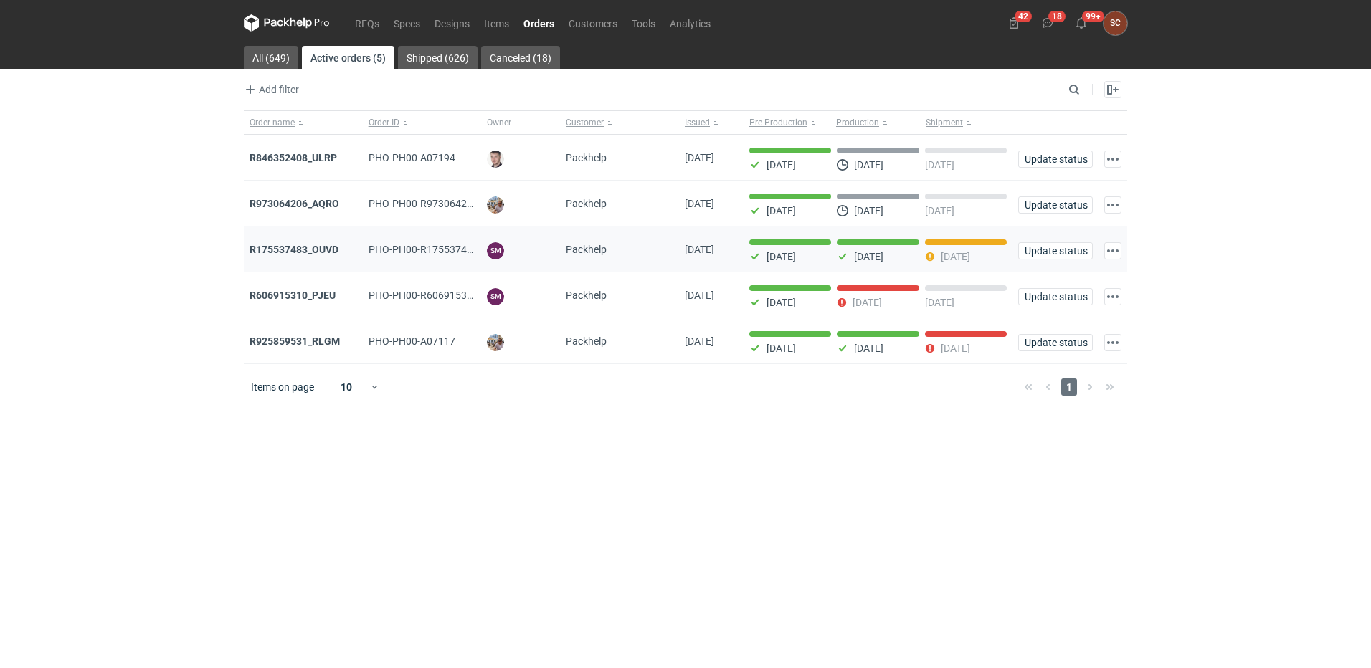
click at [311, 251] on strong "R175537483_OUVD" at bounding box center [294, 249] width 89 height 11
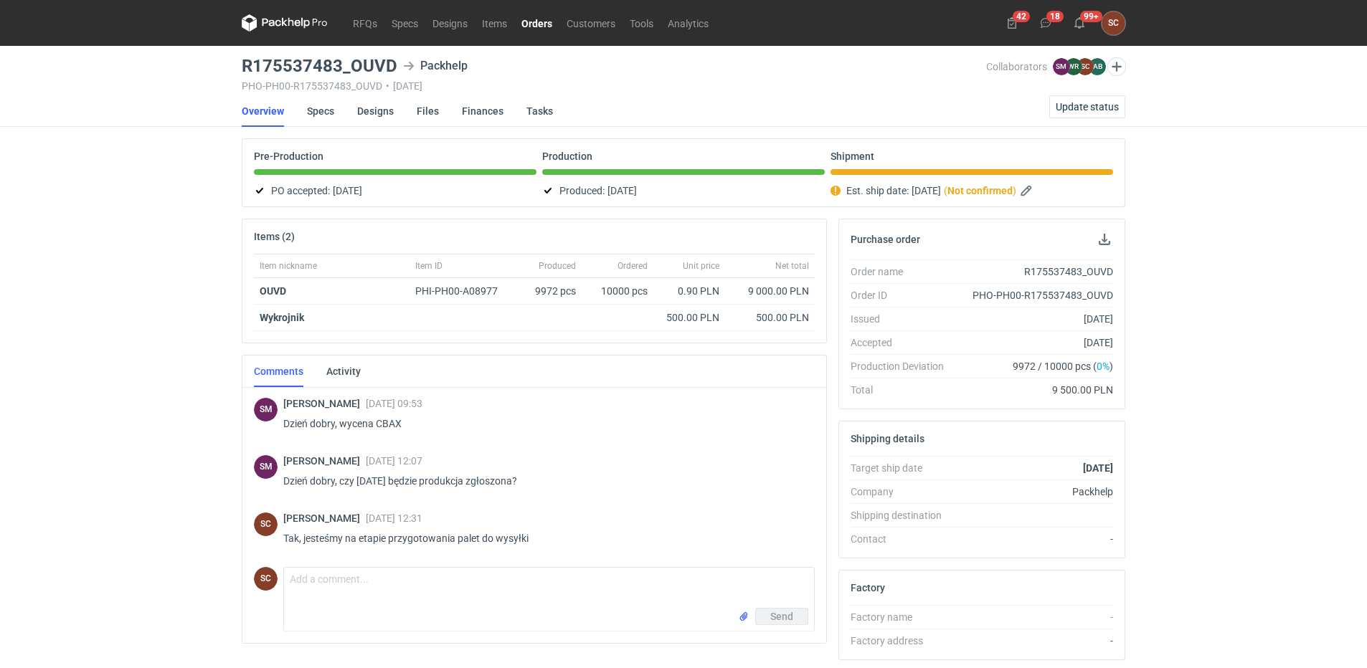
click at [1051, 269] on div "R175537483_OUVD" at bounding box center [1034, 272] width 158 height 14
click at [1052, 269] on div "R175537483_OUVD" at bounding box center [1034, 272] width 158 height 14
copy div "R175537483_OUVD"
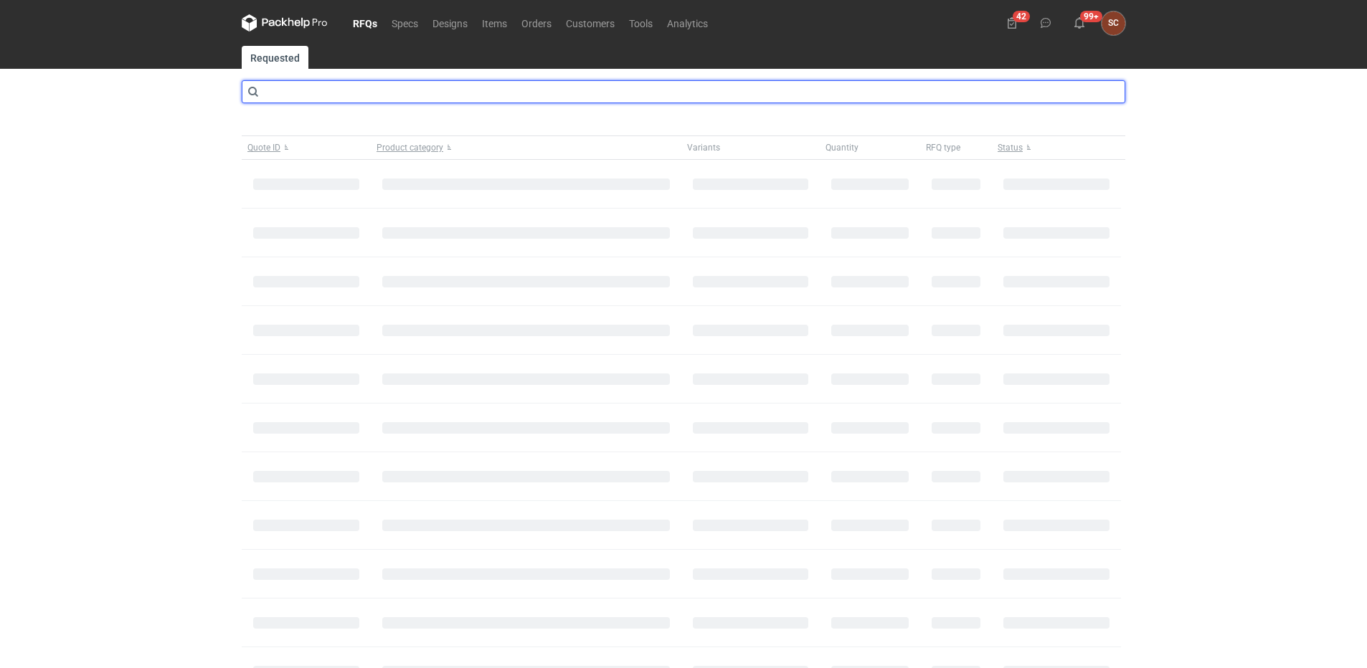
click at [339, 90] on input "text" at bounding box center [684, 91] width 884 height 23
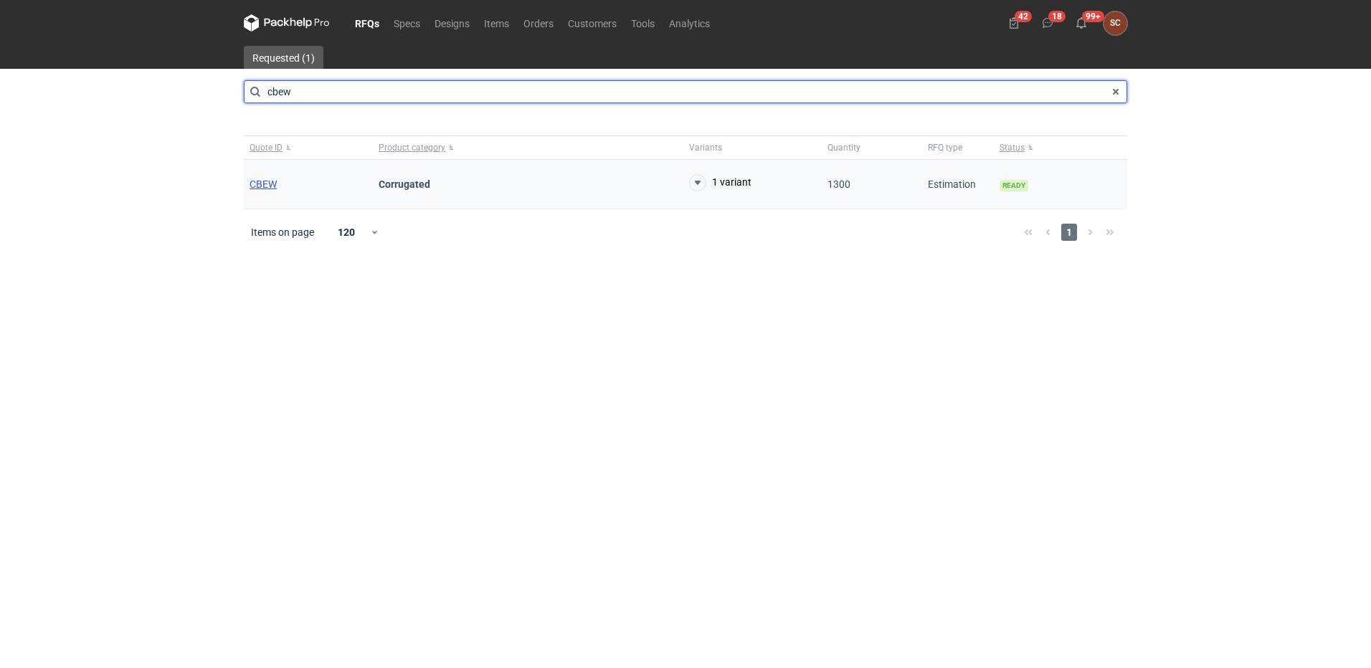
type input "cbew"
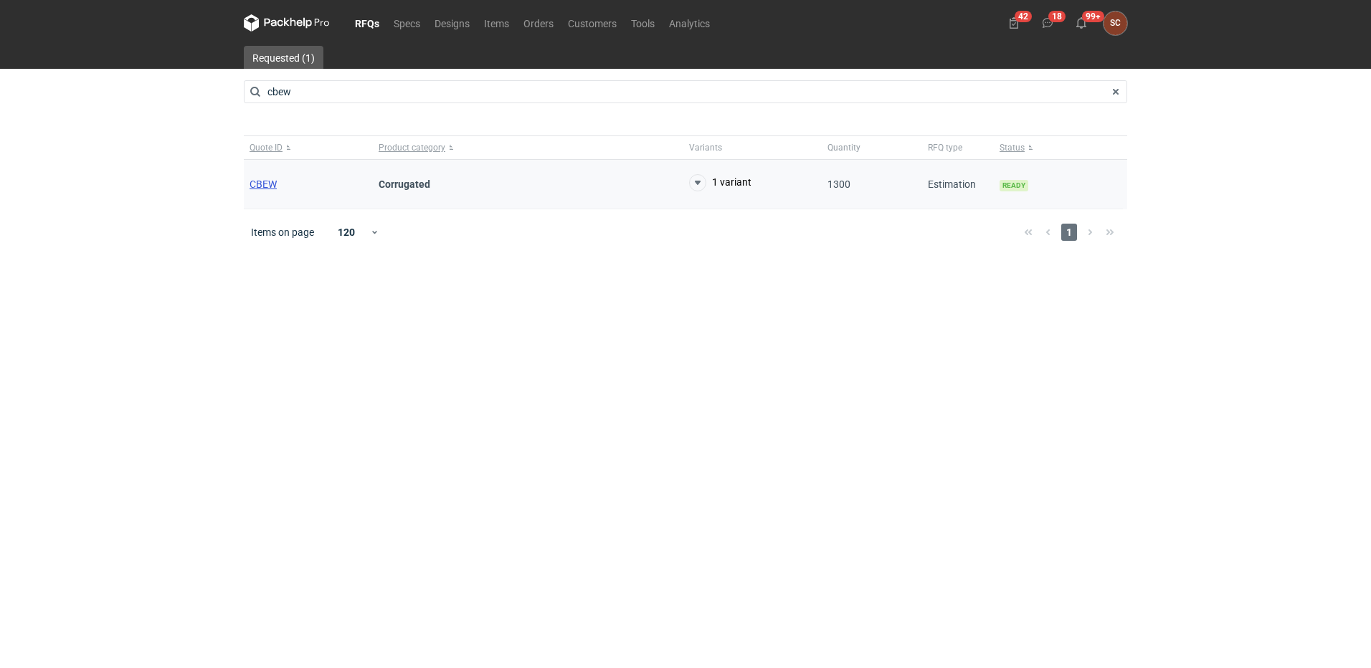
click at [273, 183] on span "CBEW" at bounding box center [263, 184] width 27 height 11
